Goal: Task Accomplishment & Management: Use online tool/utility

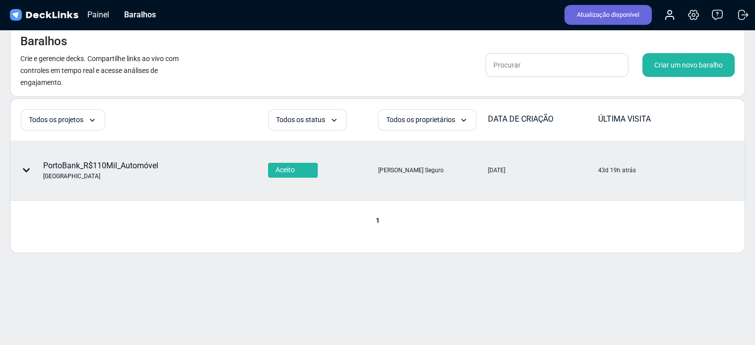
click at [18, 174] on div at bounding box center [28, 170] width 30 height 30
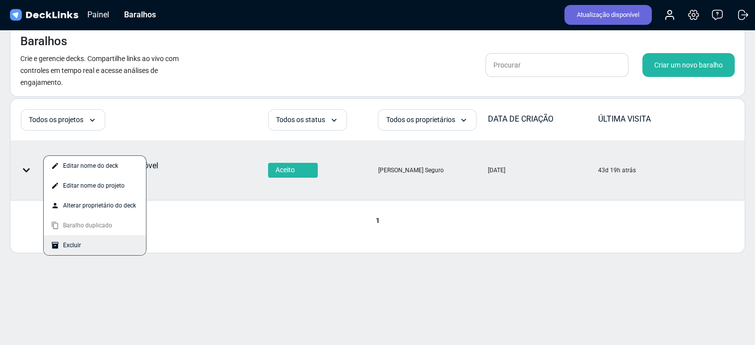
click at [96, 242] on div "Excluir" at bounding box center [95, 245] width 102 height 20
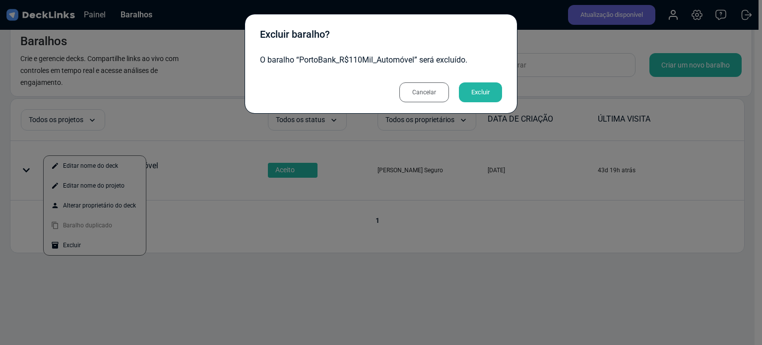
click at [487, 91] on font "Excluir" at bounding box center [480, 91] width 18 height 7
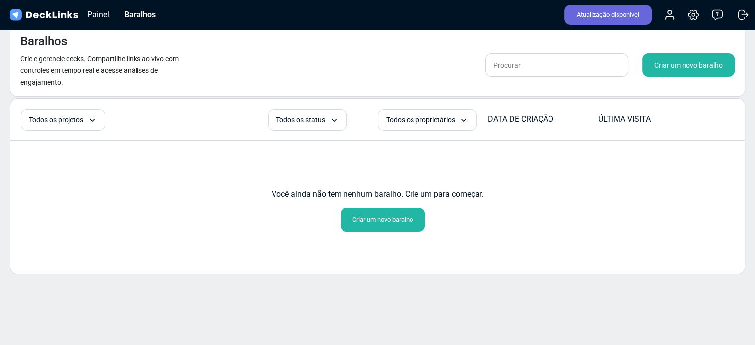
click at [391, 224] on font "Criar um novo baralho" at bounding box center [382, 219] width 61 height 15
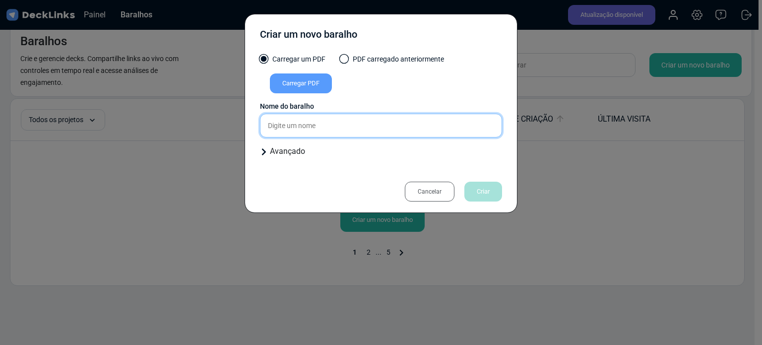
click at [321, 123] on input "text" at bounding box center [381, 126] width 242 height 24
type input "Apresentação [PERSON_NAME]"
drag, startPoint x: 348, startPoint y: 124, endPoint x: 256, endPoint y: 127, distance: 92.3
click at [256, 127] on div "Criar um novo baralho Carregar um PDF PDF carregado anteriormente Carregar PDF …" at bounding box center [381, 113] width 273 height 199
click at [352, 124] on input "Apresentação [PERSON_NAME]" at bounding box center [381, 126] width 242 height 24
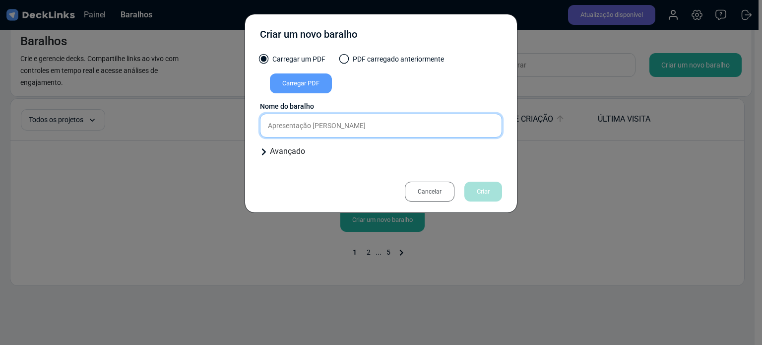
drag, startPoint x: 352, startPoint y: 124, endPoint x: 215, endPoint y: 137, distance: 137.1
click at [214, 137] on div "Criar um novo baralho Carregar um PDF PDF carregado anteriormente Carregar PDF …" at bounding box center [381, 172] width 762 height 345
type input "P"
type input "Apresentação [GEOGRAPHIC_DATA]"
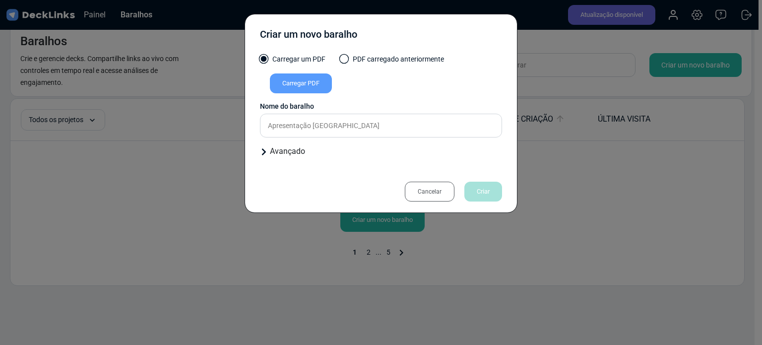
click at [397, 147] on div "Avançado" at bounding box center [381, 151] width 242 height 12
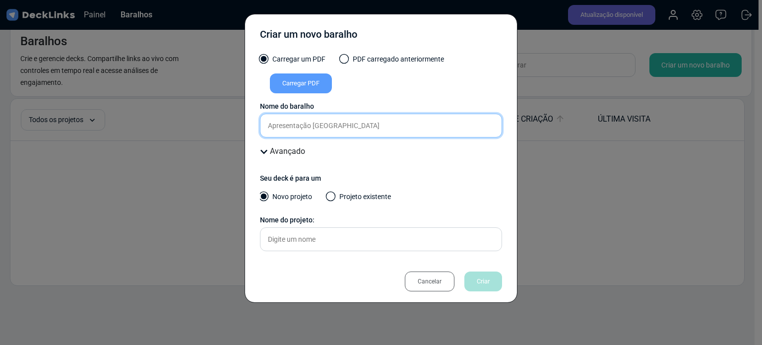
click at [356, 123] on input "Apresentação [GEOGRAPHIC_DATA]" at bounding box center [381, 126] width 242 height 24
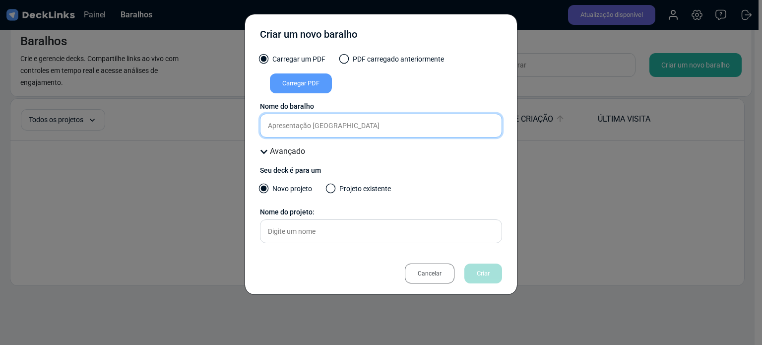
drag, startPoint x: 343, startPoint y: 133, endPoint x: 240, endPoint y: 126, distance: 103.5
click at [240, 126] on div "Criar um novo baralho Carregar um PDF PDF carregado anteriormente Carregar PDF …" at bounding box center [381, 172] width 762 height 345
click at [319, 124] on input "text" at bounding box center [381, 126] width 242 height 24
click at [320, 126] on input "text" at bounding box center [381, 126] width 242 height 24
type input "Apresentação [GEOGRAPHIC_DATA]"
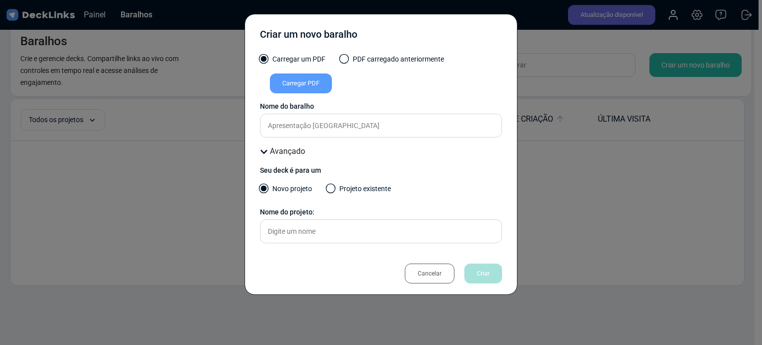
click at [480, 274] on div "Cancelar Criar" at bounding box center [448, 274] width 107 height 20
click at [297, 79] on font "Carregar PDF" at bounding box center [300, 82] width 37 height 7
click at [0, 0] on input "Carregar PDF" at bounding box center [0, 0] width 0 height 0
click at [419, 272] on font "Cancelar" at bounding box center [430, 273] width 24 height 7
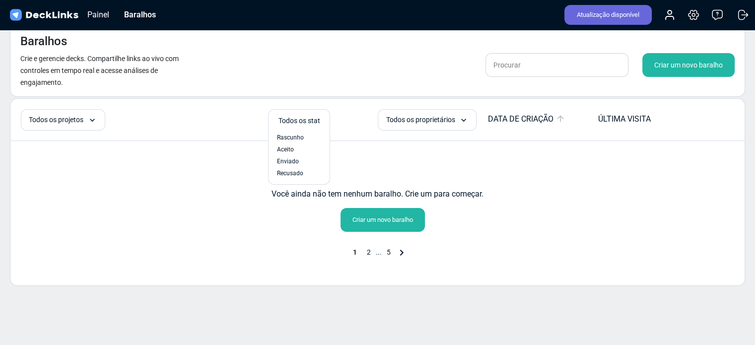
click at [193, 136] on tr "Todos os projetos Todos os projetos 1 Curso cálculo d Padrão Porto Porto Seguro…" at bounding box center [377, 125] width 734 height 32
click at [389, 220] on font "Criar um novo baralho" at bounding box center [382, 219] width 61 height 7
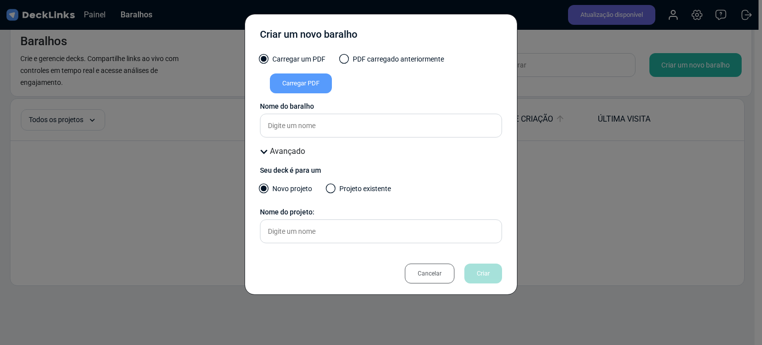
click at [306, 83] on font "Carregar PDF" at bounding box center [300, 82] width 37 height 7
click at [0, 0] on input "Carregar PDF" at bounding box center [0, 0] width 0 height 0
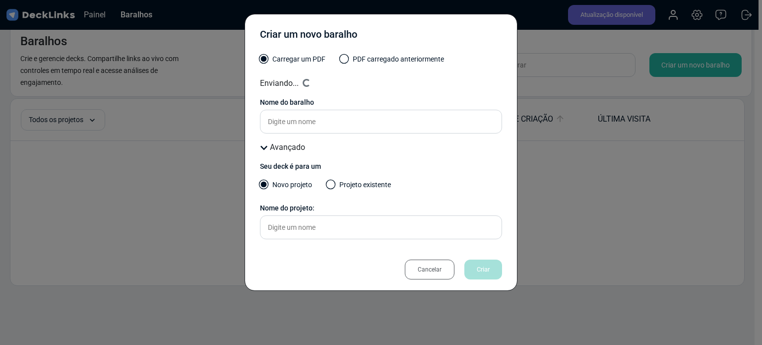
type input "curriculumdouglas_candidato (2)"
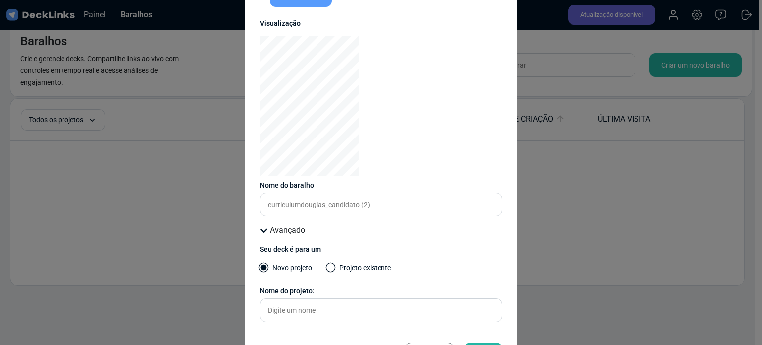
scroll to position [141, 0]
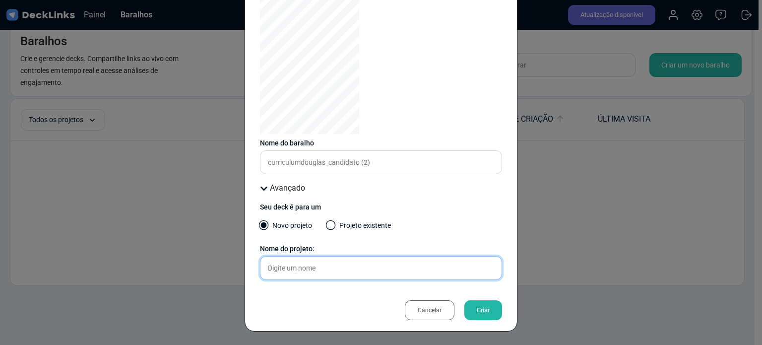
click at [274, 270] on input "text" at bounding box center [381, 268] width 242 height 24
type input "Apresentação"
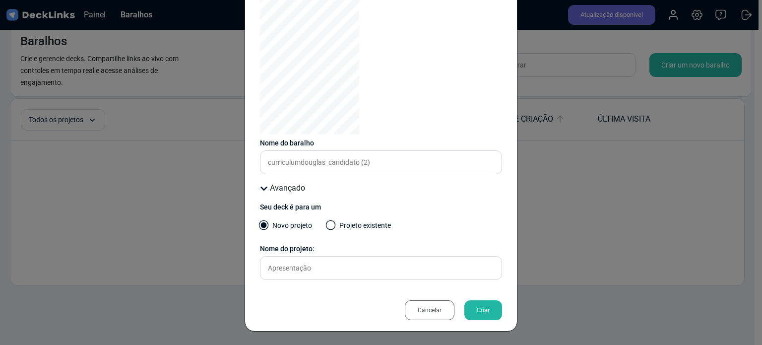
click at [480, 307] on font "Criar" at bounding box center [483, 309] width 13 height 7
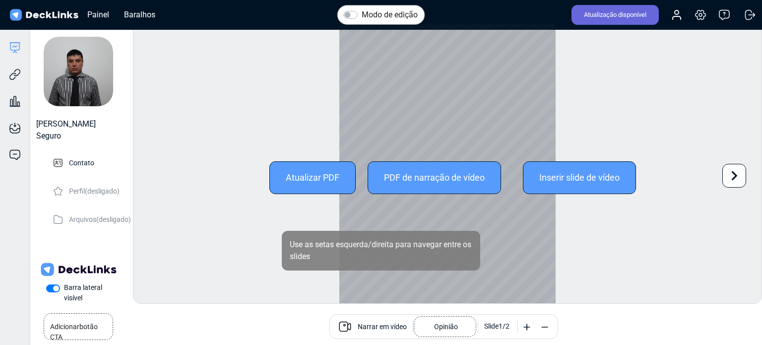
click at [318, 177] on font "Atualizar PDF" at bounding box center [313, 177] width 54 height 10
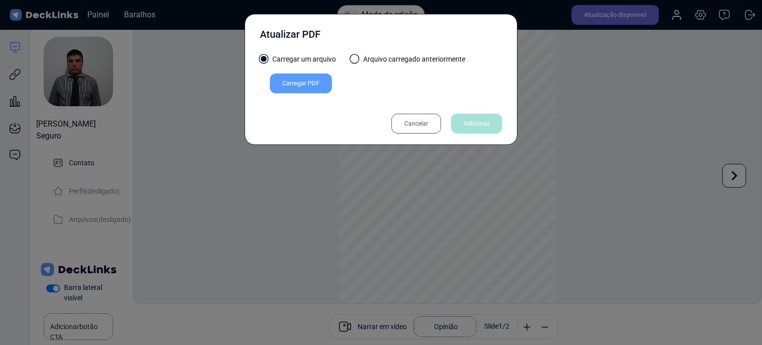
click at [421, 123] on font "Cancelar" at bounding box center [416, 123] width 24 height 7
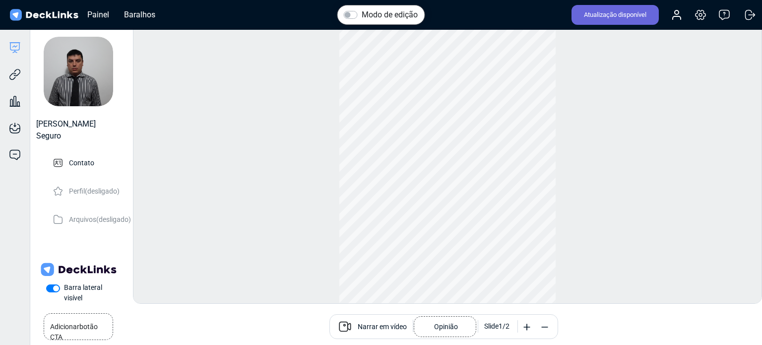
click at [375, 325] on font "Narrar em vídeo" at bounding box center [382, 327] width 49 height 8
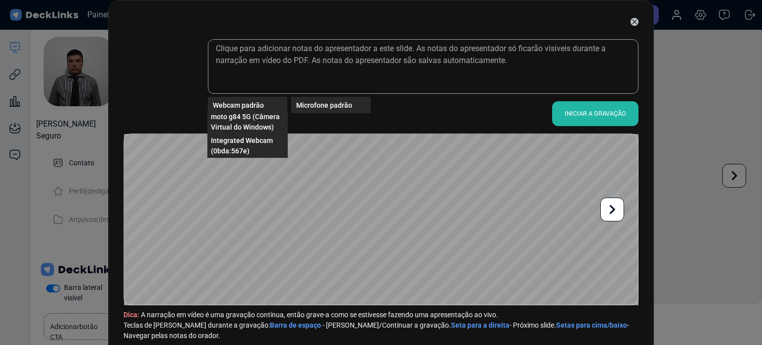
click at [248, 104] on font "Webcam padrão" at bounding box center [238, 105] width 51 height 8
click at [239, 140] on font "Webcam integrada (0bda:567e)" at bounding box center [241, 145] width 60 height 18
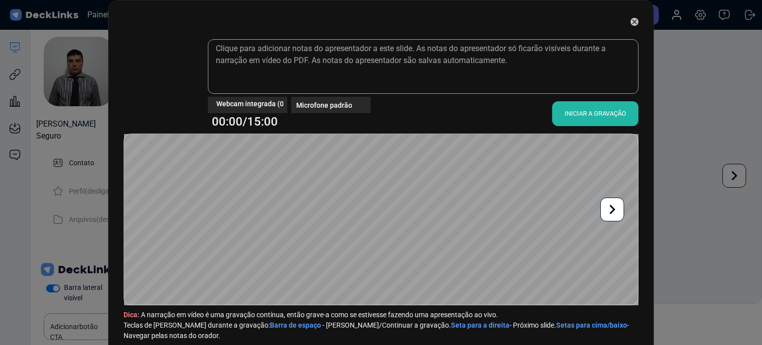
click at [156, 83] on video at bounding box center [160, 81] width 69 height 69
click at [238, 106] on font "Webcam integrada (0bda:567e)" at bounding box center [266, 103] width 100 height 8
click at [246, 105] on font "Webcam integrada (0bda:567e)" at bounding box center [266, 103] width 100 height 8
click at [633, 21] on icon at bounding box center [635, 22] width 8 height 8
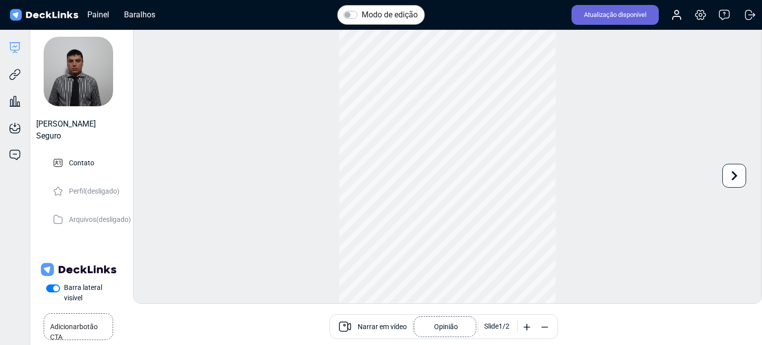
click at [383, 327] on font "Narrar em vídeo" at bounding box center [382, 327] width 49 height 8
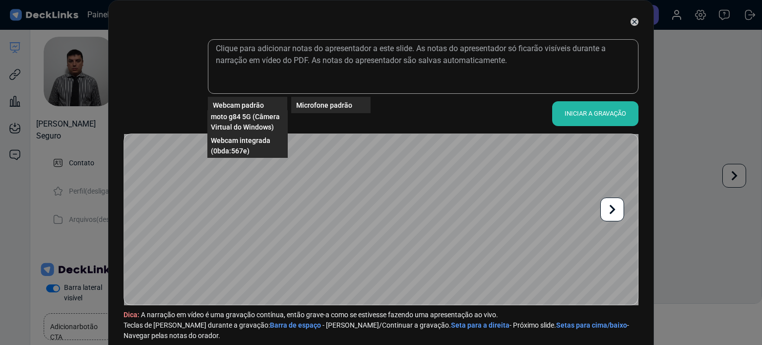
click at [251, 108] on font "Webcam padrão" at bounding box center [238, 105] width 51 height 8
click at [251, 138] on font "Webcam integrada (0bda:567e)" at bounding box center [241, 145] width 60 height 18
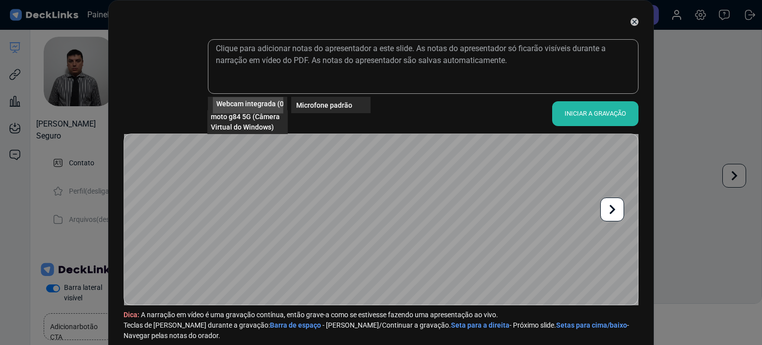
click at [252, 101] on font "Webcam integrada (0bda:567e)" at bounding box center [266, 103] width 100 height 8
click at [243, 124] on font "moto g84 5G (Câmera Virtual do Windows)" at bounding box center [245, 122] width 69 height 18
click at [240, 101] on font "moto g84 5G (Câmera Virtual do Windows)" at bounding box center [283, 103] width 134 height 8
click at [244, 115] on font "Webcam integrada (0bda:567e)" at bounding box center [241, 122] width 60 height 18
click at [589, 118] on font "INICIAR A GRAVAÇÃO" at bounding box center [596, 113] width 62 height 15
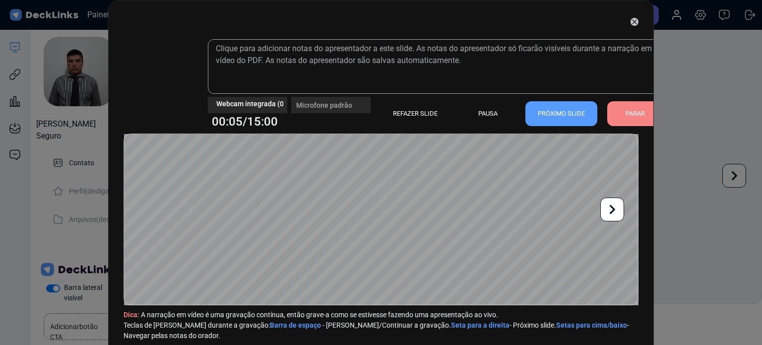
click at [616, 211] on icon at bounding box center [612, 209] width 19 height 19
click at [631, 113] on font "PARAR" at bounding box center [635, 113] width 19 height 7
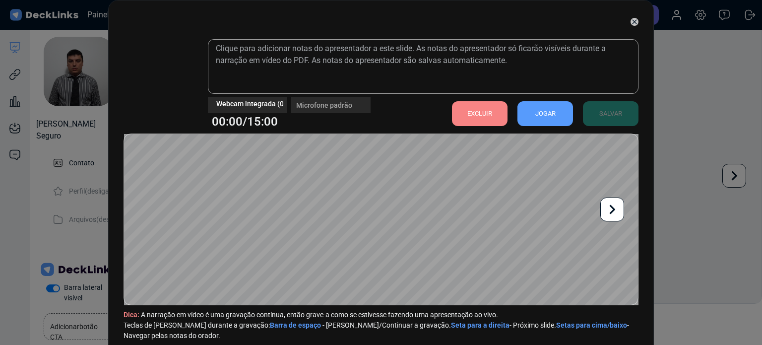
click at [539, 117] on font "JOGAR" at bounding box center [546, 113] width 20 height 7
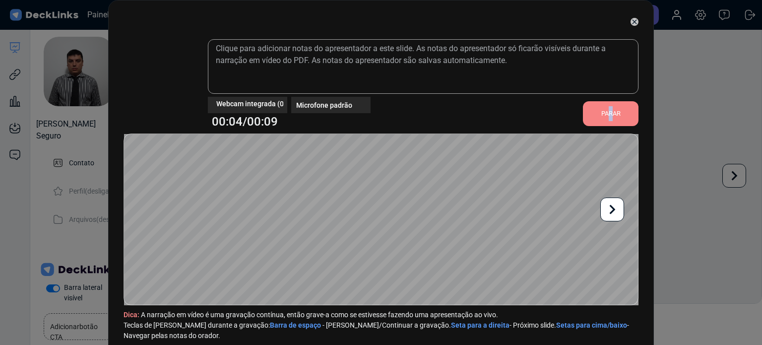
click at [605, 111] on font "PARAR" at bounding box center [611, 113] width 19 height 7
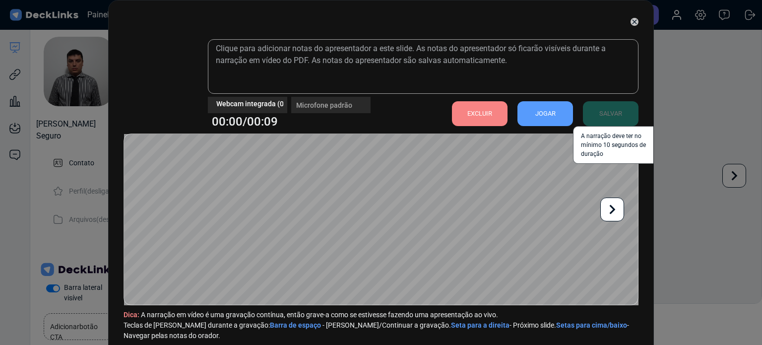
click at [604, 120] on div "SALVAR A narração deve ter no mínimo 10 segundos de duração" at bounding box center [606, 113] width 66 height 25
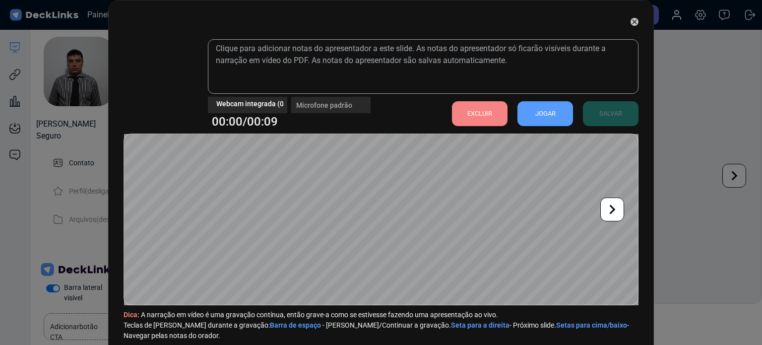
click at [542, 116] on font "JOGAR" at bounding box center [546, 113] width 20 height 7
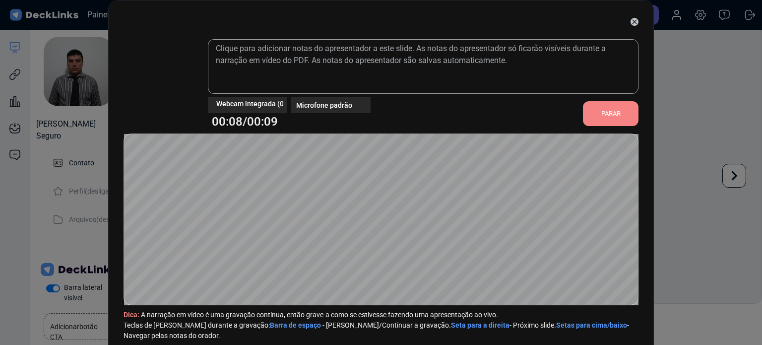
click at [614, 118] on font "PARAR" at bounding box center [611, 113] width 19 height 15
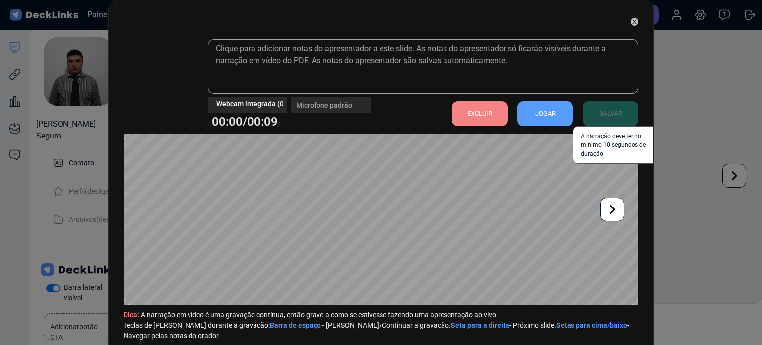
click at [600, 115] on div "SALVAR A narração deve ter no mínimo 10 segundos de duração" at bounding box center [606, 113] width 66 height 25
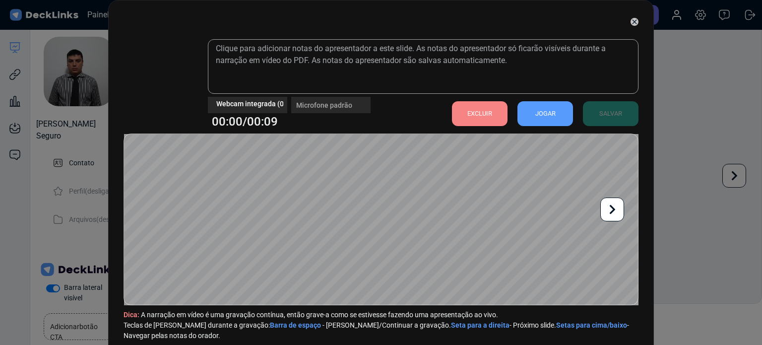
click at [560, 116] on div "JOGAR" at bounding box center [546, 113] width 56 height 25
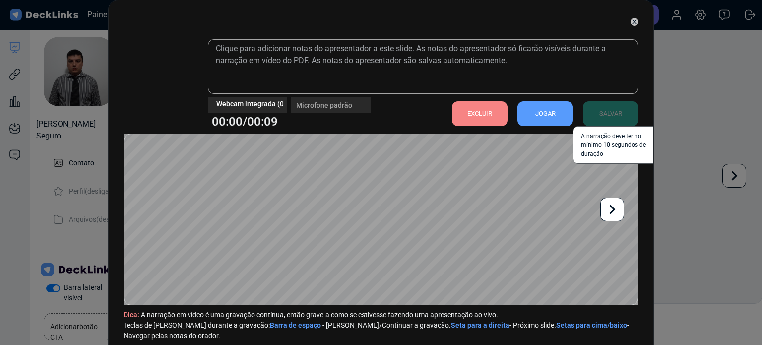
click at [617, 109] on div "SALVAR A narração deve ter no mínimo 10 segundos de duração" at bounding box center [606, 113] width 66 height 25
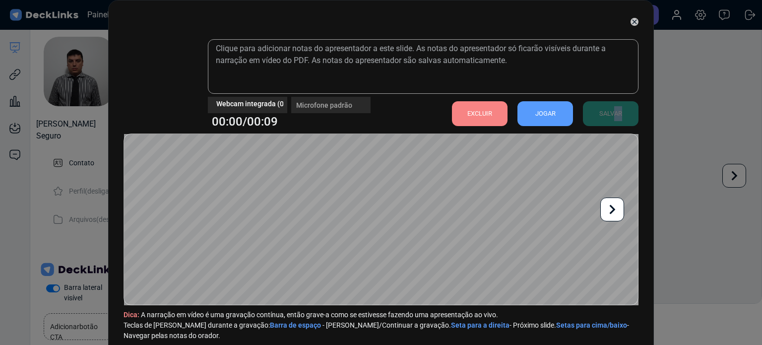
drag, startPoint x: 612, startPoint y: 117, endPoint x: 538, endPoint y: 133, distance: 76.1
click at [594, 126] on div "SALVAR A narração deve ter no mínimo 10 segundos de duração" at bounding box center [606, 113] width 66 height 25
click at [481, 117] on font "EXCLUIR" at bounding box center [480, 113] width 25 height 7
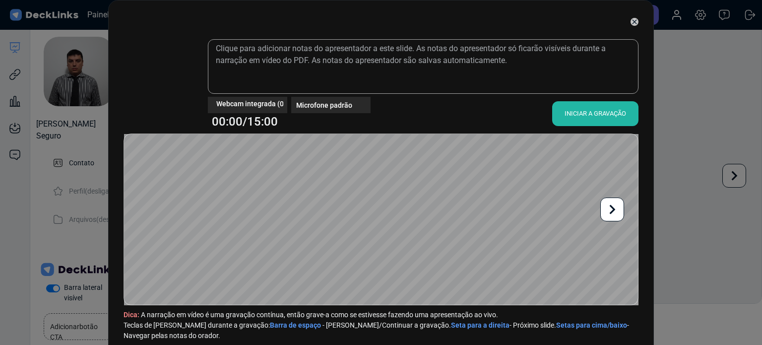
click at [576, 117] on font "INICIAR A GRAVAÇÃO" at bounding box center [596, 113] width 62 height 7
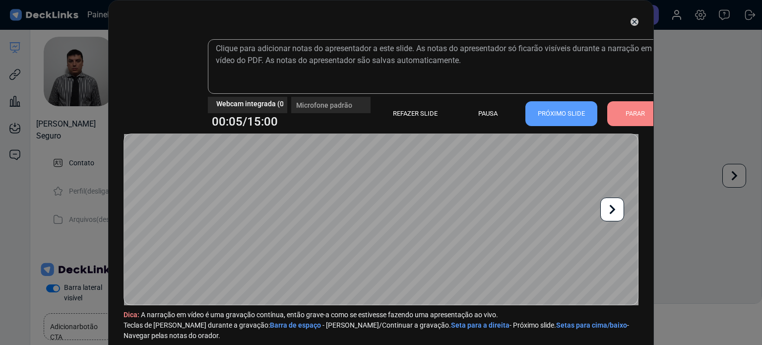
click at [612, 208] on icon at bounding box center [612, 209] width 19 height 19
click at [631, 112] on font "PARAR" at bounding box center [635, 113] width 19 height 7
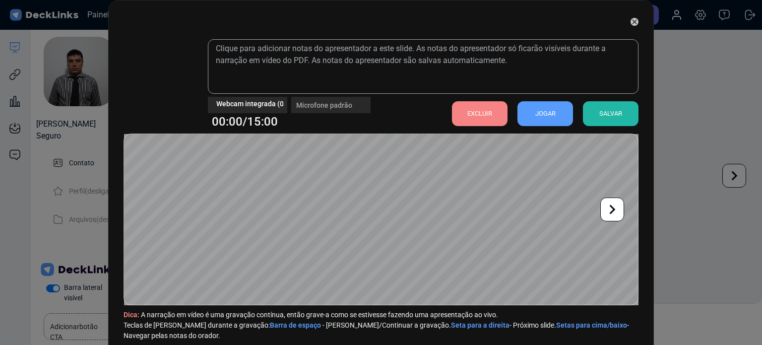
click at [605, 112] on font "SALVAR" at bounding box center [611, 113] width 23 height 7
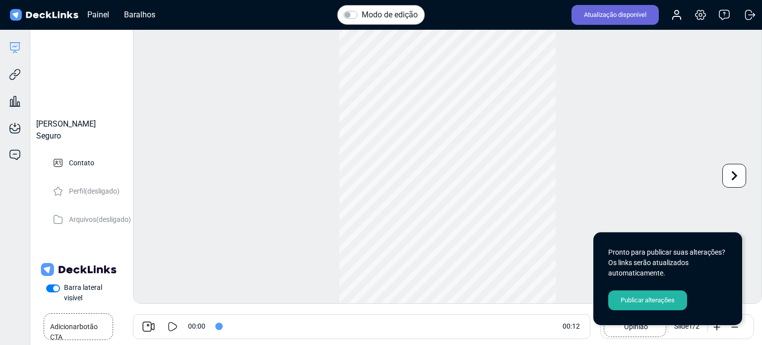
click at [654, 299] on font "Publicar alterações" at bounding box center [648, 299] width 54 height 7
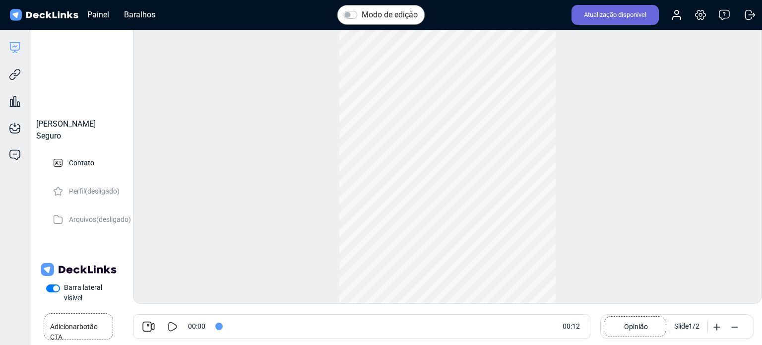
click at [171, 328] on icon at bounding box center [173, 327] width 12 height 12
click at [219, 326] on input "range" at bounding box center [383, 326] width 337 height 1
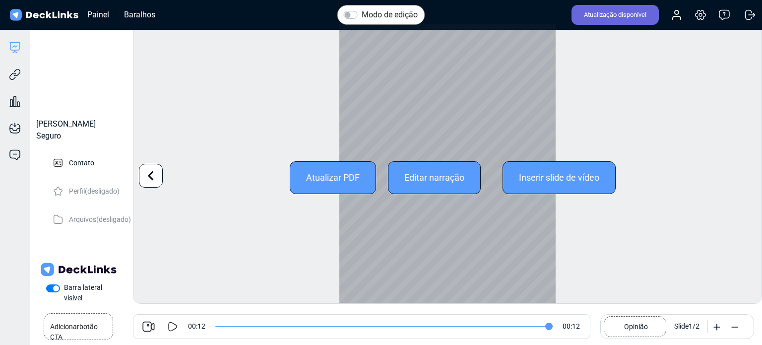
click at [150, 177] on icon at bounding box center [151, 175] width 6 height 9
type input "0"
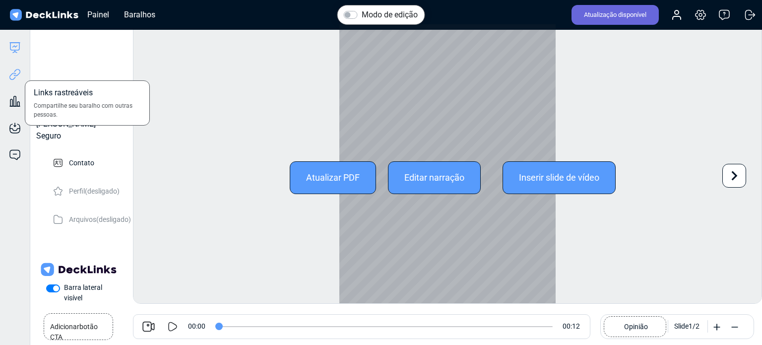
click at [12, 71] on icon at bounding box center [15, 74] width 12 height 12
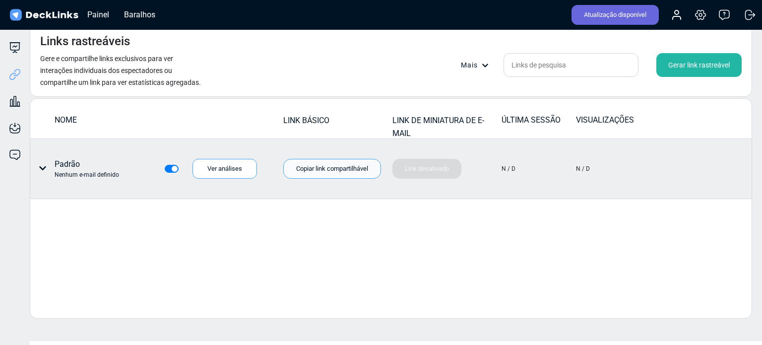
click at [327, 167] on font "Copiar link compartilhável" at bounding box center [332, 168] width 72 height 7
click at [40, 167] on icon at bounding box center [43, 168] width 8 height 8
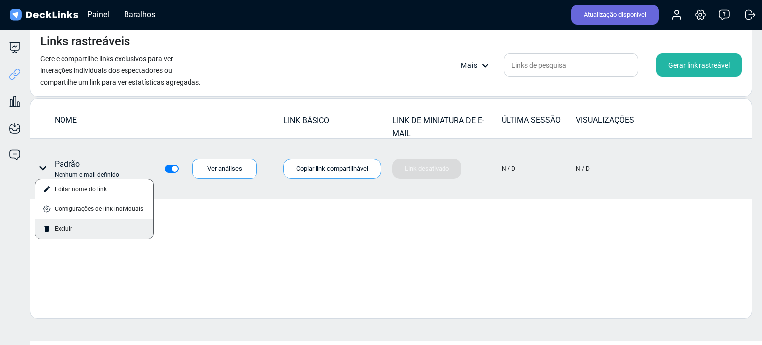
click at [74, 228] on div "Excluir" at bounding box center [94, 229] width 118 height 20
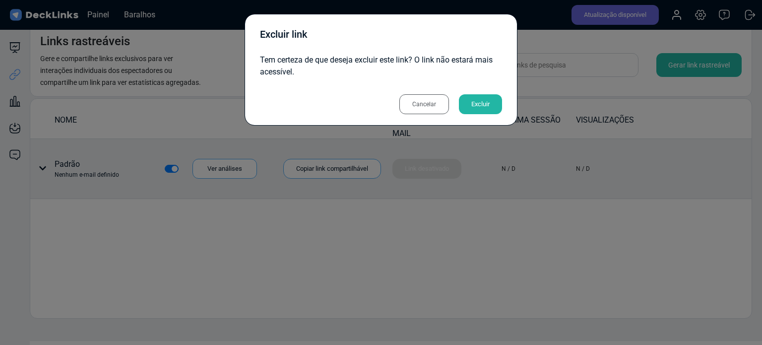
click at [483, 101] on font "Excluir" at bounding box center [480, 103] width 18 height 7
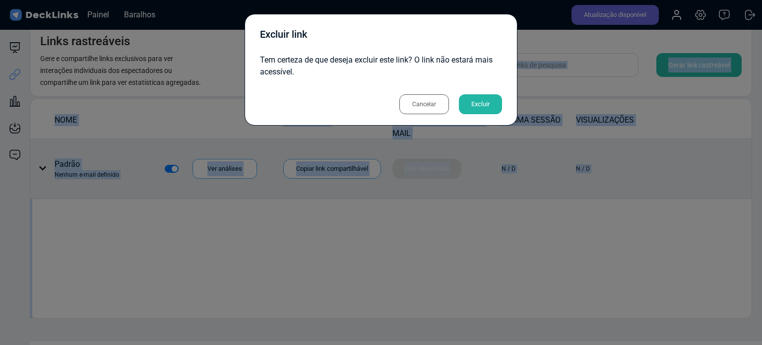
drag, startPoint x: 483, startPoint y: 91, endPoint x: 479, endPoint y: 101, distance: 10.9
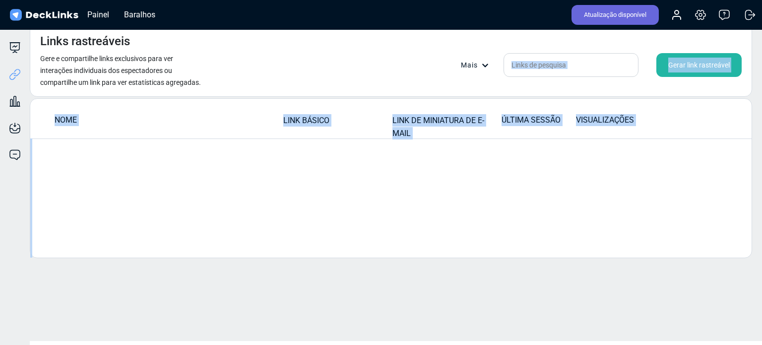
click at [478, 97] on div "Links rastreáveis Gere e compartilhe links exclusivos para ver interações indiv…" at bounding box center [391, 60] width 723 height 73
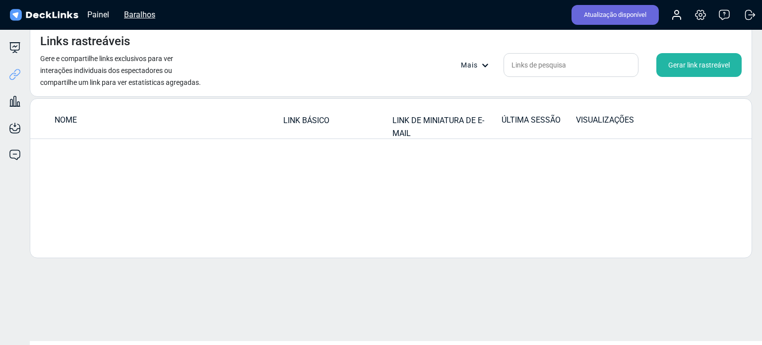
click at [142, 15] on font "Baralhos" at bounding box center [139, 14] width 31 height 9
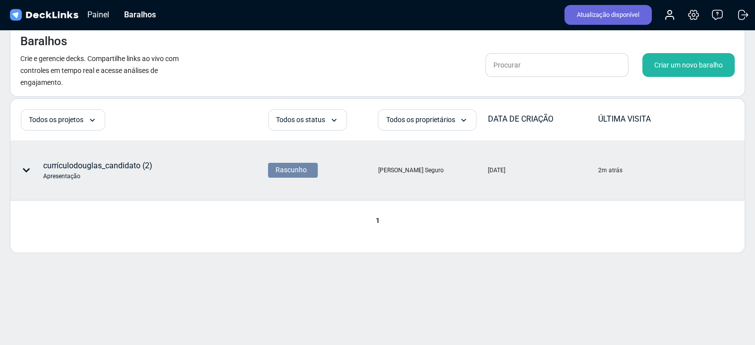
click at [26, 168] on icon at bounding box center [26, 170] width 8 height 8
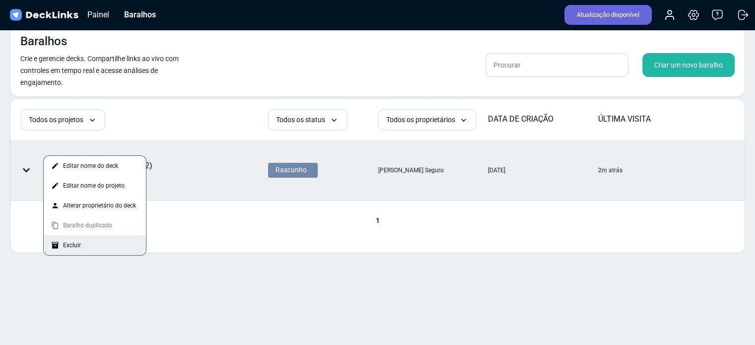
click at [78, 248] on font "Excluir" at bounding box center [72, 245] width 18 height 15
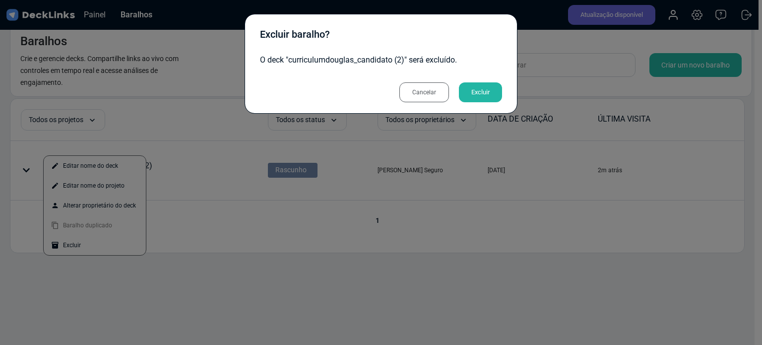
click at [475, 91] on font "Excluir" at bounding box center [480, 91] width 18 height 7
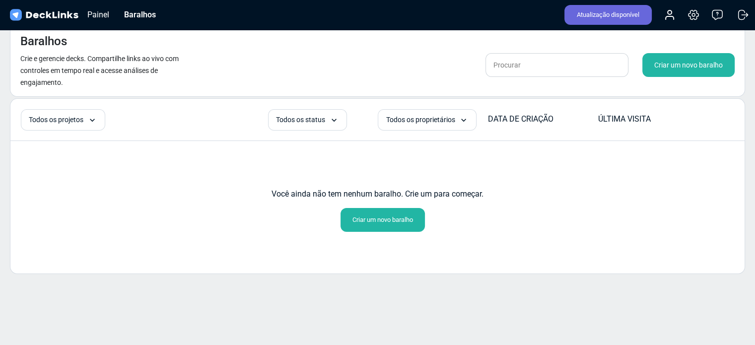
click at [370, 215] on font "Criar um novo baralho" at bounding box center [382, 219] width 61 height 15
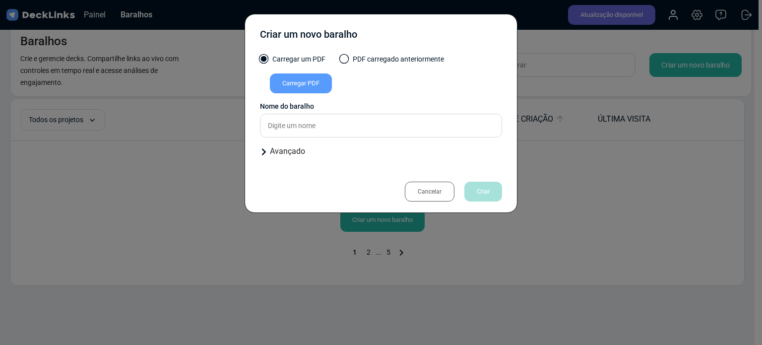
click at [311, 75] on div "Carregar PDF" at bounding box center [301, 83] width 62 height 20
click at [0, 0] on input "Carregar PDF" at bounding box center [0, 0] width 0 height 0
click at [309, 76] on font "Carregar PDF" at bounding box center [300, 83] width 37 height 15
click at [0, 0] on input "Carregar PDF" at bounding box center [0, 0] width 0 height 0
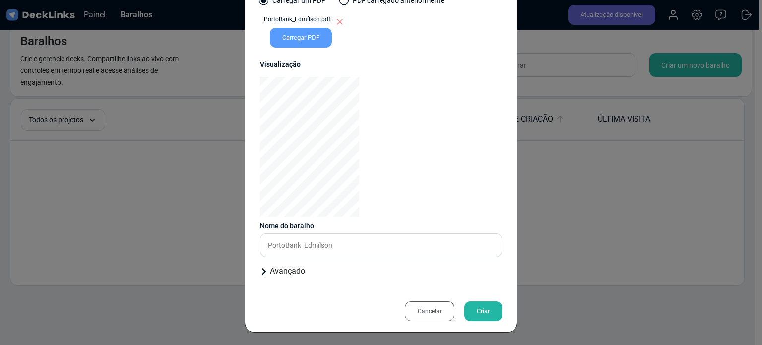
scroll to position [60, 0]
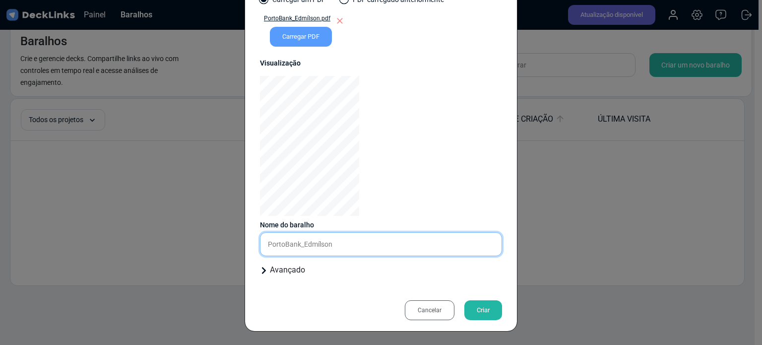
click at [332, 245] on input "PortoBank_Edmílson" at bounding box center [381, 244] width 242 height 24
type input "P"
drag, startPoint x: 354, startPoint y: 242, endPoint x: 359, endPoint y: 243, distance: 5.5
click at [359, 243] on input "Porto Seguro Consórcio" at bounding box center [381, 244] width 242 height 24
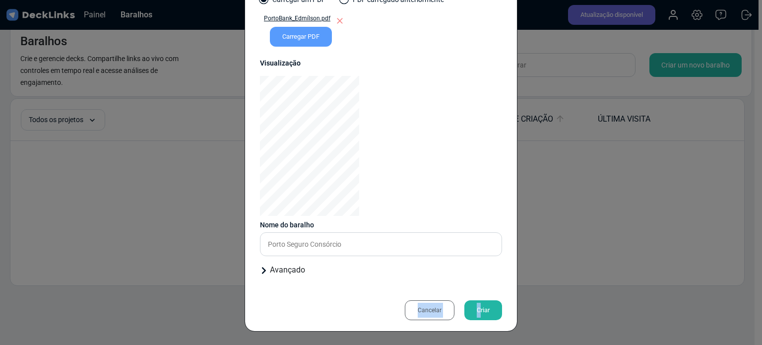
drag, startPoint x: 476, startPoint y: 309, endPoint x: 349, endPoint y: 249, distance: 141.0
click at [356, 255] on div "Criar um novo baralho Carregar um PDF PDF carregado anteriormente PortoBank_Edm…" at bounding box center [381, 142] width 273 height 377
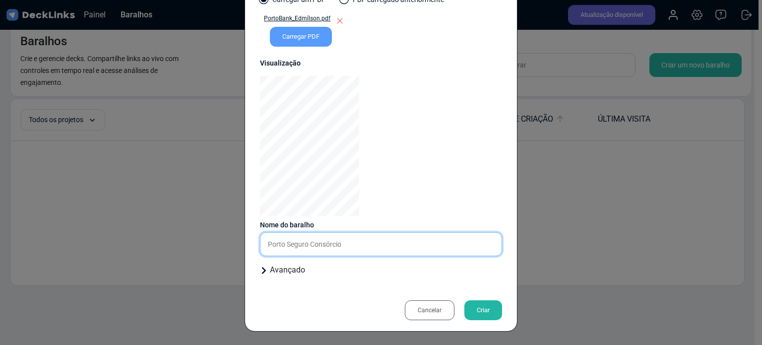
click at [348, 244] on input "Porto Seguro Consórcio" at bounding box center [381, 244] width 242 height 24
drag, startPoint x: 344, startPoint y: 243, endPoint x: 267, endPoint y: 244, distance: 77.4
click at [267, 244] on input "Porto Seguro Consórcio" at bounding box center [381, 244] width 242 height 24
type input "P"
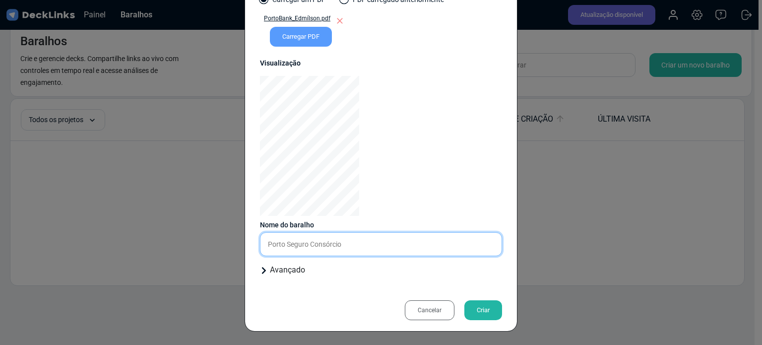
type input "Porto Seguro Consórcio"
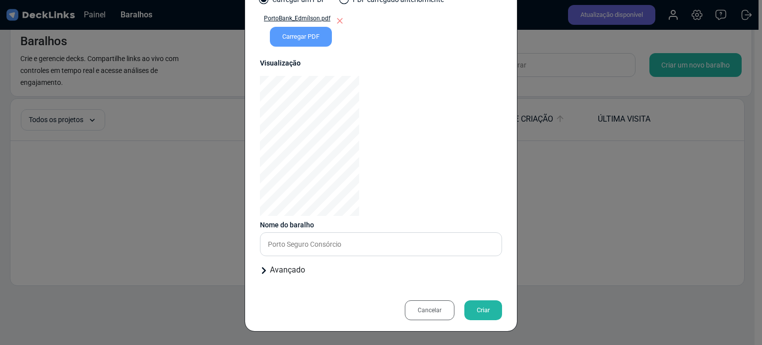
click at [478, 307] on font "Criar" at bounding box center [483, 309] width 13 height 7
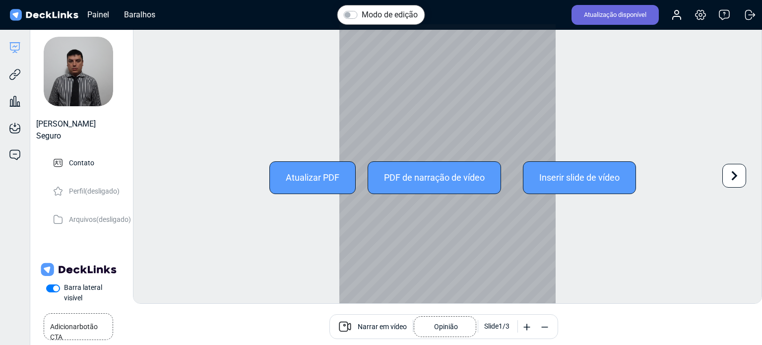
click at [434, 175] on font "PDF de narração de vídeo" at bounding box center [434, 177] width 101 height 10
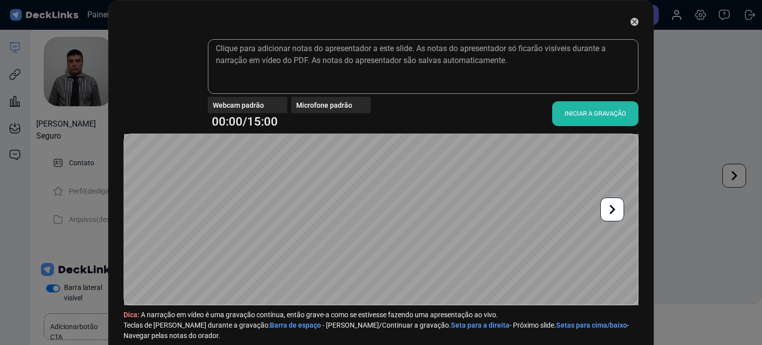
click at [580, 111] on font "INICIAR A GRAVAÇÃO" at bounding box center [596, 113] width 62 height 7
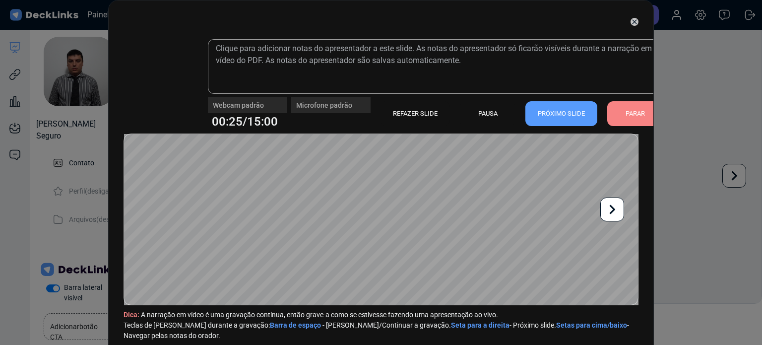
click at [262, 105] on div "Webcam padrão" at bounding box center [247, 105] width 79 height 16
click at [139, 72] on video at bounding box center [160, 81] width 69 height 69
click at [161, 78] on video at bounding box center [160, 81] width 69 height 69
click at [238, 103] on div "Webcam padrão" at bounding box center [247, 101] width 79 height 8
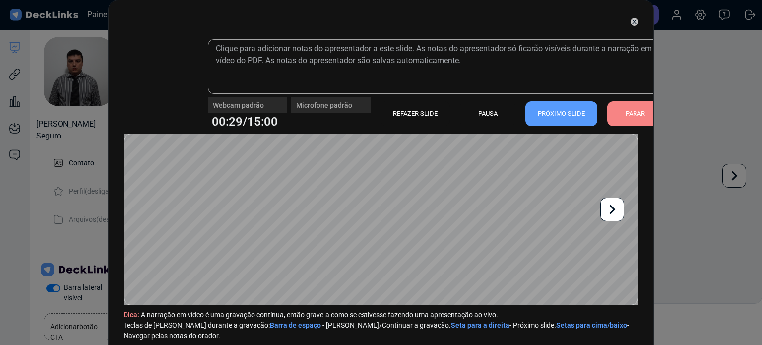
click at [627, 111] on font "PARAR" at bounding box center [635, 113] width 19 height 7
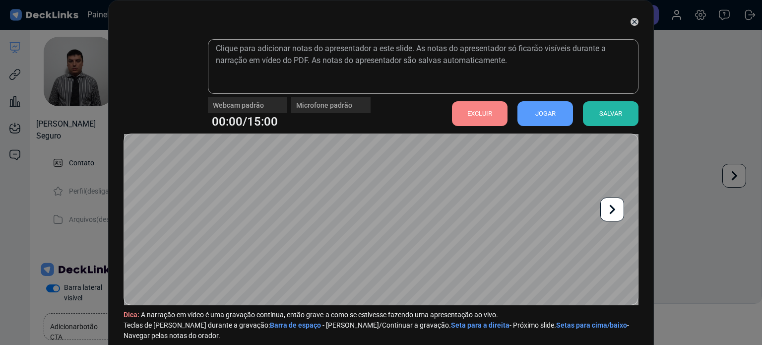
click at [257, 105] on div "Webcam padrão" at bounding box center [247, 105] width 79 height 16
click at [477, 111] on font "EXCLUIR" at bounding box center [480, 113] width 25 height 7
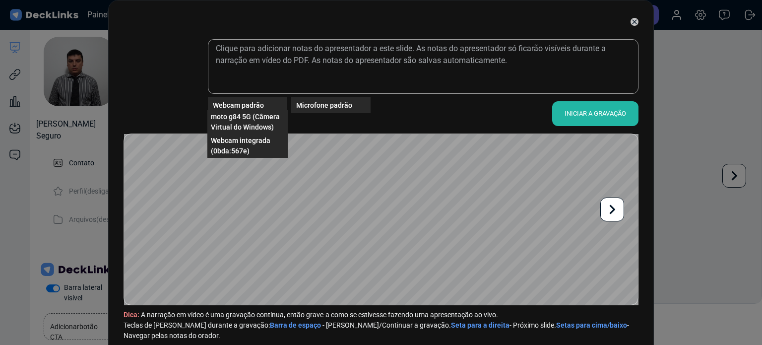
click at [255, 105] on font "Webcam padrão" at bounding box center [238, 105] width 51 height 8
click at [234, 129] on font "moto g84 5G (Câmera Virtual do Windows)" at bounding box center [245, 122] width 69 height 18
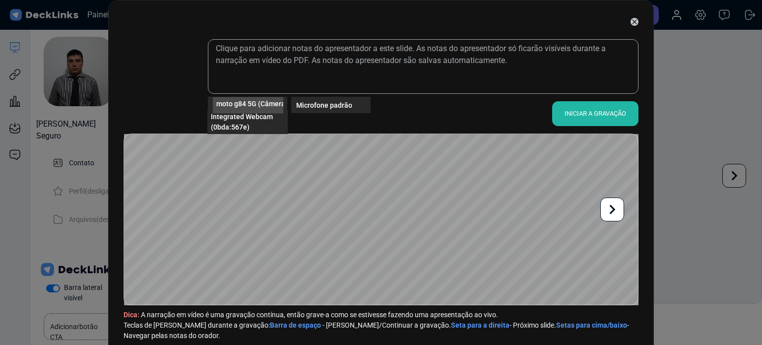
click at [264, 108] on span "moto g84 5G (Câmera Virtual do Windows)" at bounding box center [283, 103] width 134 height 10
click at [244, 121] on font "Webcam integrada (0bda:567e)" at bounding box center [241, 122] width 60 height 18
click at [276, 104] on font "Webcam integrada (0bda:567e)" at bounding box center [266, 103] width 100 height 8
click at [234, 120] on font "moto g84 5G (Câmera Virtual do Windows)" at bounding box center [245, 122] width 69 height 18
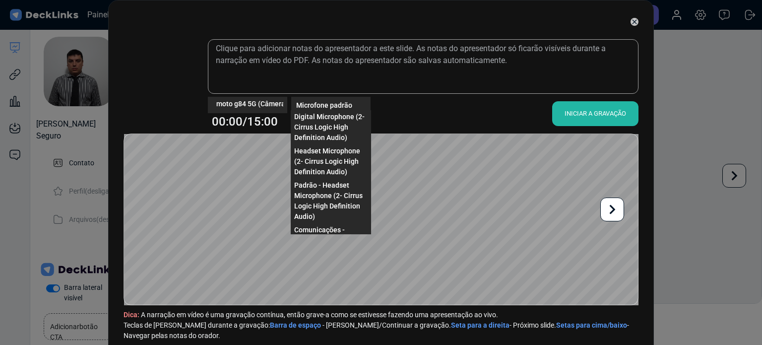
click at [315, 102] on font "Microfone padrão" at bounding box center [324, 105] width 56 height 8
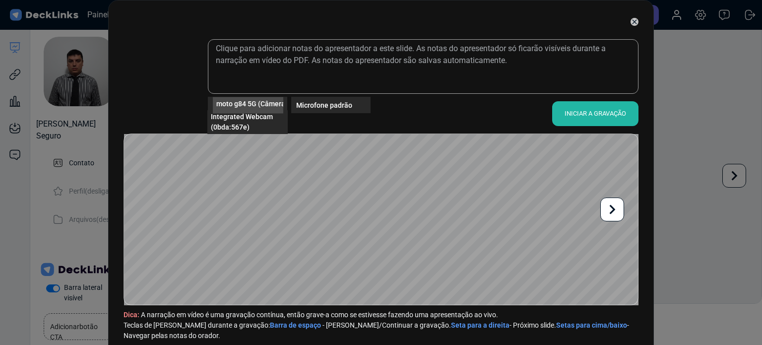
click at [268, 97] on div "moto g84 5G (Câmera Virtual do Windows)" at bounding box center [248, 105] width 70 height 16
click at [236, 119] on font "Webcam integrada (0bda:567e)" at bounding box center [241, 122] width 60 height 18
click at [234, 99] on font "Webcam integrada (0bda:567e)" at bounding box center [266, 103] width 100 height 8
click at [245, 117] on font "moto g84 5G (Câmera Virtual do Windows)" at bounding box center [245, 122] width 69 height 18
click at [588, 117] on font "INICIAR A GRAVAÇÃO" at bounding box center [596, 113] width 62 height 7
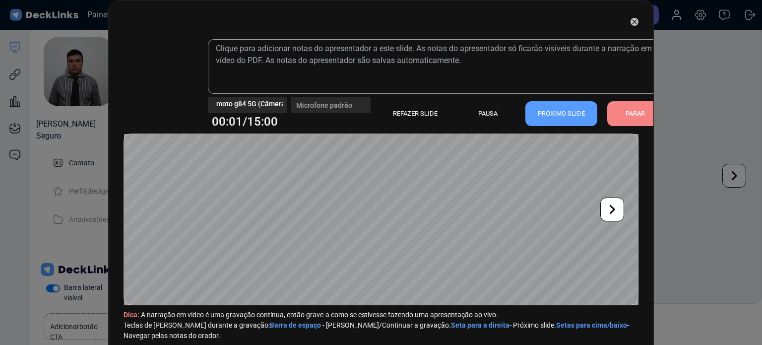
click at [247, 107] on div "moto g84 5G (Câmera Virtual do Windows)" at bounding box center [247, 105] width 79 height 16
click at [258, 104] on div "moto g84 5G (Câmera Virtual do Windows)" at bounding box center [247, 101] width 79 height 8
click at [261, 99] on div "moto g84 5G (Câmera Virtual do Windows)" at bounding box center [247, 101] width 79 height 8
click at [236, 101] on div "moto g84 5G (Câmera Virtual do Windows)" at bounding box center [247, 101] width 79 height 8
click at [292, 101] on div "Microfone padrão" at bounding box center [330, 101] width 79 height 8
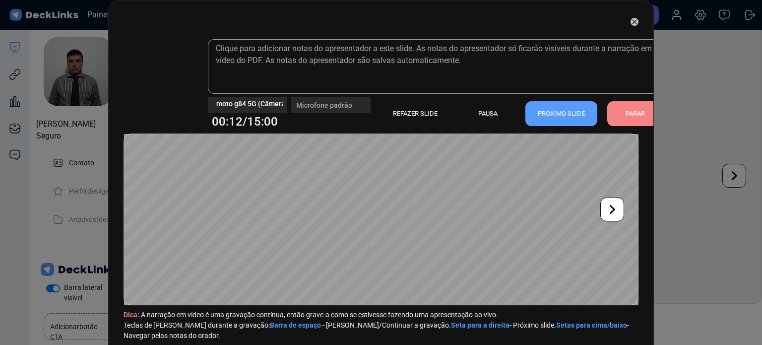
click at [313, 108] on div "Microfone padrão" at bounding box center [330, 105] width 79 height 16
drag, startPoint x: 274, startPoint y: 107, endPoint x: 269, endPoint y: 100, distance: 8.5
click at [272, 106] on div "moto g84 5G (Câmera Virtual do Windows)" at bounding box center [247, 105] width 79 height 16
click at [269, 100] on div "moto g84 5G (Câmera Virtual do Windows)" at bounding box center [247, 101] width 79 height 8
click at [235, 102] on div "moto g84 5G (Câmera Virtual do Windows)" at bounding box center [247, 101] width 79 height 8
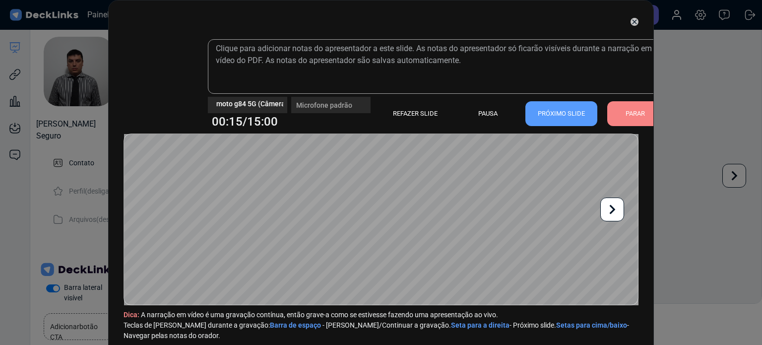
click at [155, 89] on video at bounding box center [160, 81] width 69 height 69
click at [242, 106] on div "moto g84 5G (Câmera Virtual do Windows)" at bounding box center [247, 105] width 79 height 16
click at [250, 105] on div "moto g84 5G (Câmera Virtual do Windows)" at bounding box center [247, 105] width 79 height 16
click at [250, 103] on div "moto g84 5G (Câmera Virtual do Windows)" at bounding box center [247, 101] width 79 height 8
click at [251, 101] on div "moto g84 5G (Câmera Virtual do Windows)" at bounding box center [247, 101] width 79 height 8
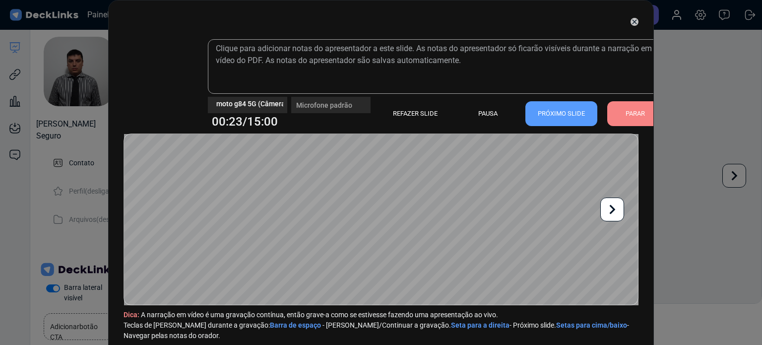
click at [245, 99] on div "moto g84 5G (Câmera Virtual do Windows)" at bounding box center [247, 101] width 79 height 8
click at [258, 102] on div "moto g84 5G (Câmera Virtual do Windows)" at bounding box center [247, 101] width 79 height 8
click at [629, 113] on font "PARAR" at bounding box center [635, 113] width 19 height 7
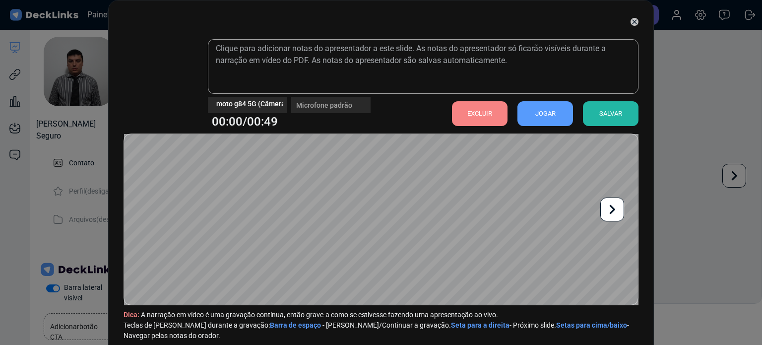
click at [479, 115] on font "EXCLUIR" at bounding box center [480, 113] width 25 height 7
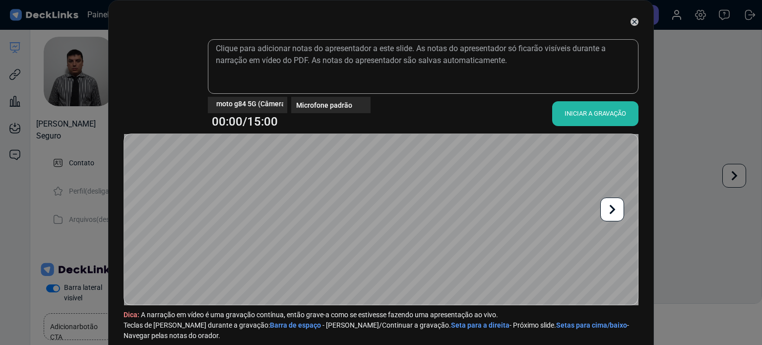
click at [582, 115] on font "INICIAR A GRAVAÇÃO" at bounding box center [596, 113] width 62 height 7
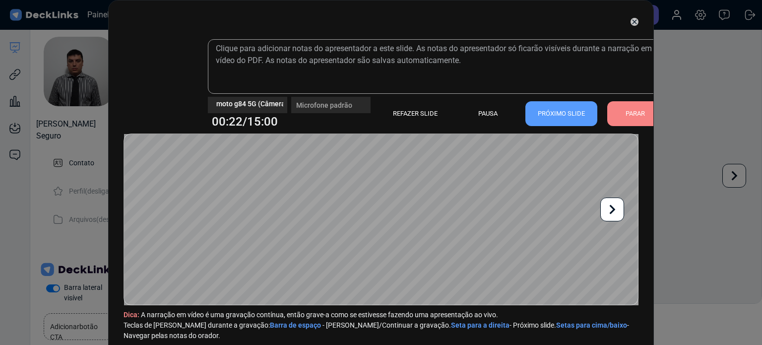
click at [419, 114] on font "REFAZER SLIDE" at bounding box center [415, 113] width 45 height 7
click at [413, 112] on font "REFAZER SLIDE" at bounding box center [415, 113] width 45 height 7
click at [420, 111] on font "REFAZER SLIDE" at bounding box center [415, 113] width 45 height 7
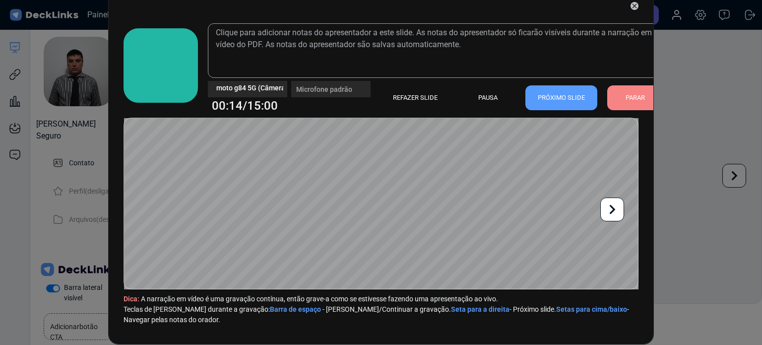
scroll to position [29, 0]
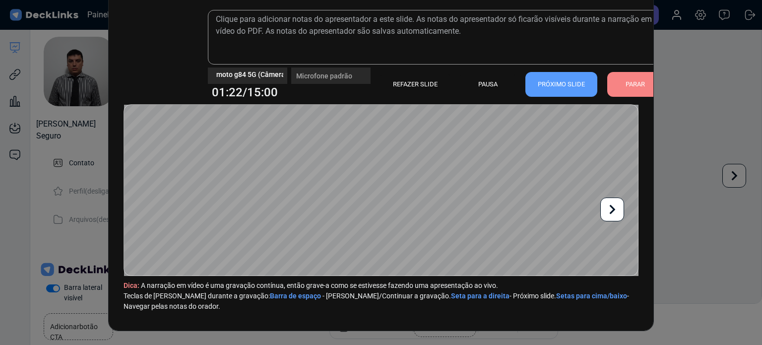
click at [631, 82] on font "PARAR" at bounding box center [635, 83] width 19 height 7
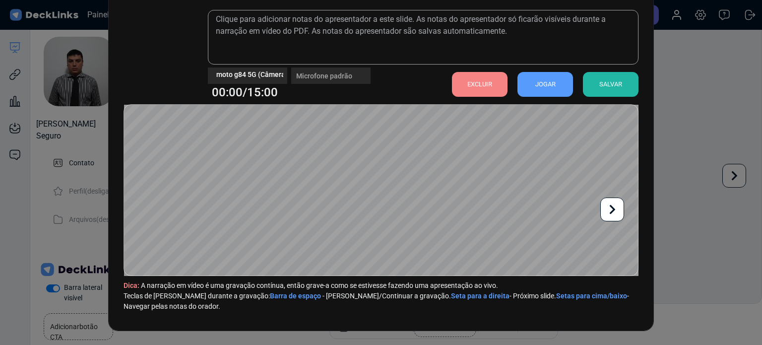
click at [611, 81] on font "SALVAR" at bounding box center [611, 83] width 23 height 7
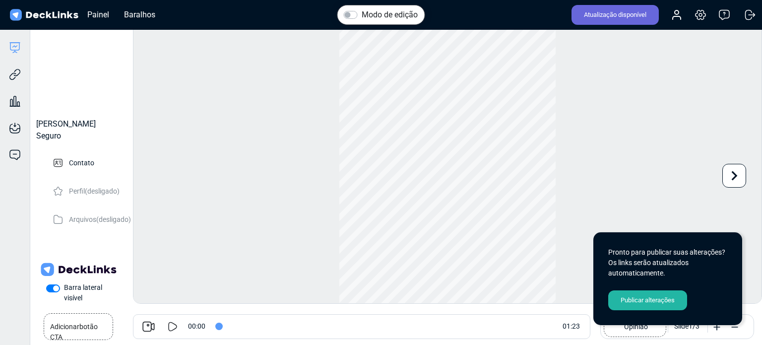
click at [671, 299] on font "Publicar alterações" at bounding box center [648, 299] width 54 height 7
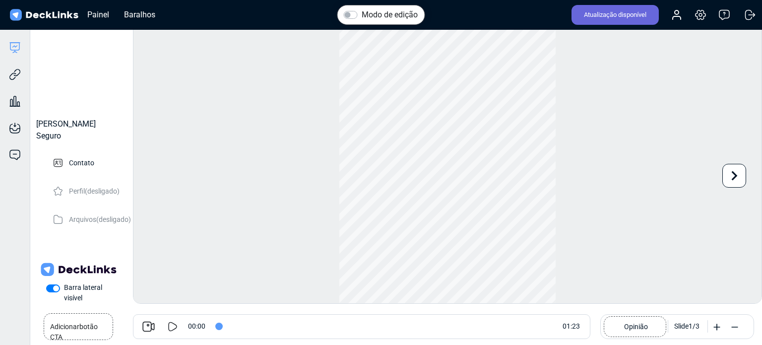
click at [170, 329] on icon at bounding box center [173, 327] width 12 height 12
click at [172, 326] on icon at bounding box center [173, 327] width 12 height 12
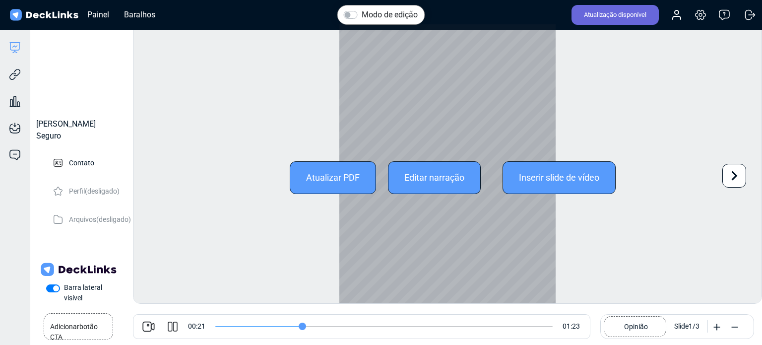
click at [453, 175] on font "Editar narração" at bounding box center [434, 177] width 60 height 10
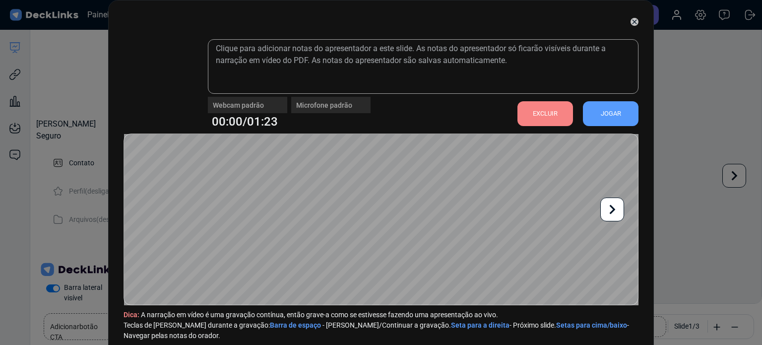
click at [551, 111] on font "EXCLUIR" at bounding box center [545, 113] width 25 height 7
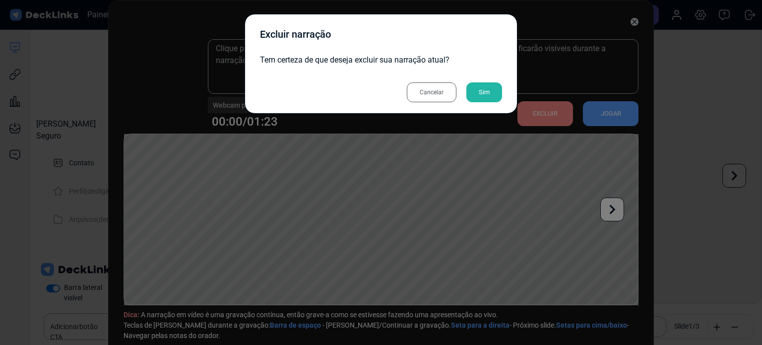
click at [492, 91] on div "Sim" at bounding box center [485, 92] width 36 height 20
type input "44"
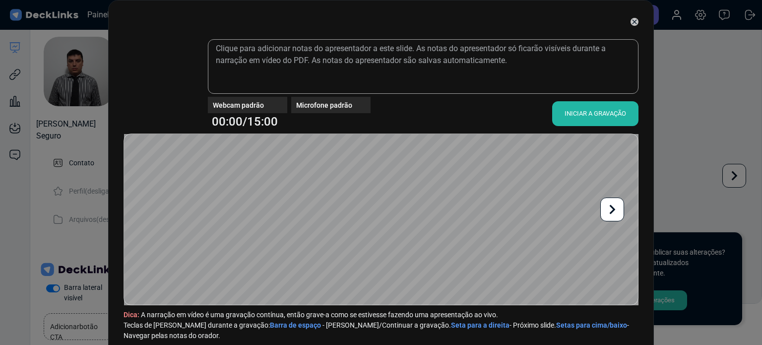
click at [601, 109] on font "INICIAR A GRAVAÇÃO" at bounding box center [596, 113] width 62 height 15
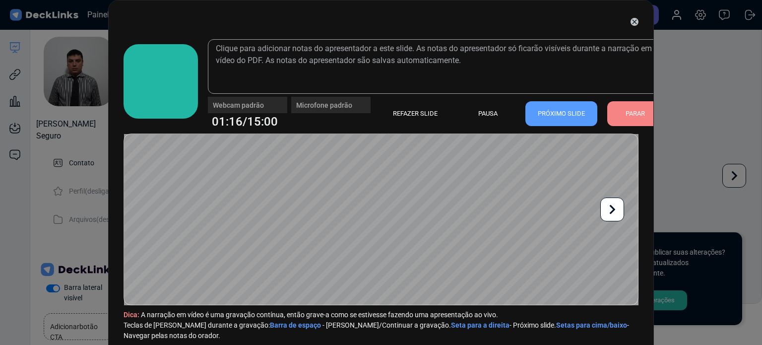
click at [608, 206] on icon at bounding box center [612, 209] width 19 height 19
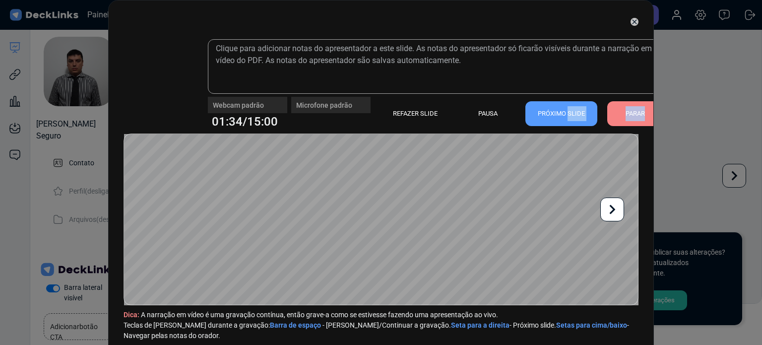
click at [600, 141] on div "Webcam padrão Microfone padrão 01:34/15:00 REFAZER SLIDE PAUSA PRÓXIMO SLIDE PA…" at bounding box center [381, 192] width 515 height 306
click at [626, 115] on font "PARAR" at bounding box center [635, 113] width 19 height 7
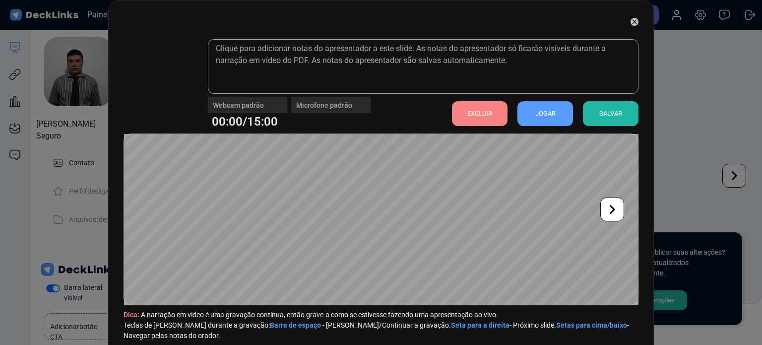
click at [607, 115] on font "SALVAR" at bounding box center [611, 113] width 23 height 7
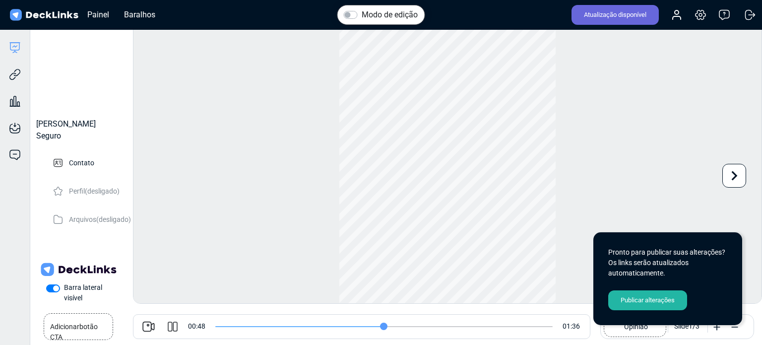
click at [657, 298] on font "Publicar alterações" at bounding box center [648, 299] width 54 height 7
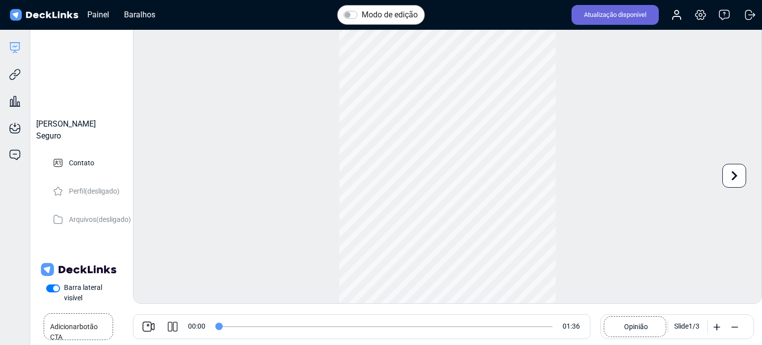
click at [216, 327] on input "range" at bounding box center [383, 326] width 337 height 1
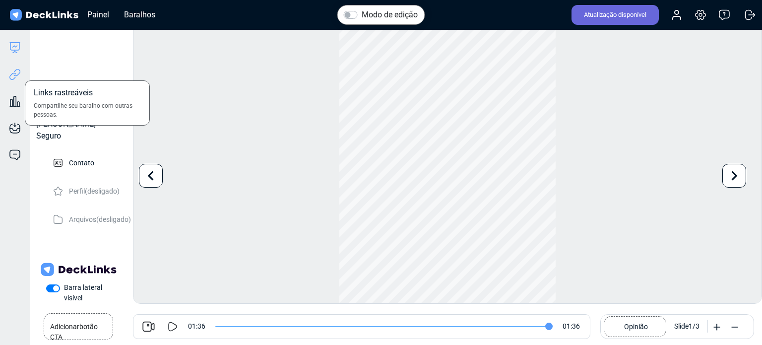
type input "96"
click at [12, 75] on icon at bounding box center [15, 74] width 12 height 12
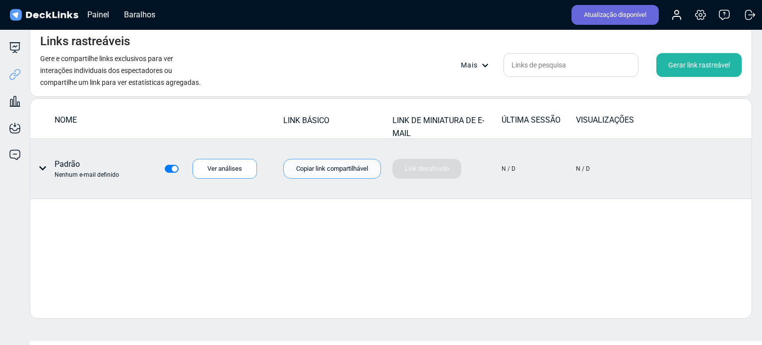
click at [338, 168] on font "Copiar link compartilhável" at bounding box center [332, 168] width 72 height 7
click at [42, 164] on icon at bounding box center [43, 168] width 8 height 8
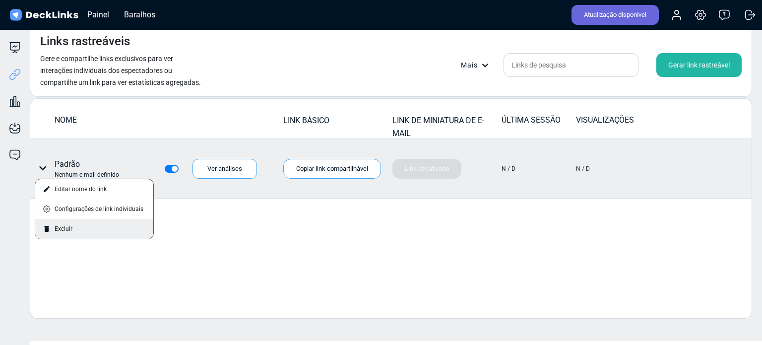
click at [67, 228] on font "Excluir" at bounding box center [64, 228] width 18 height 7
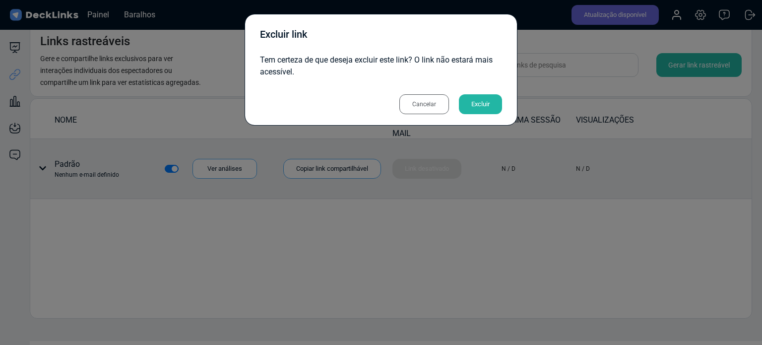
click at [479, 103] on font "Excluir" at bounding box center [480, 103] width 18 height 7
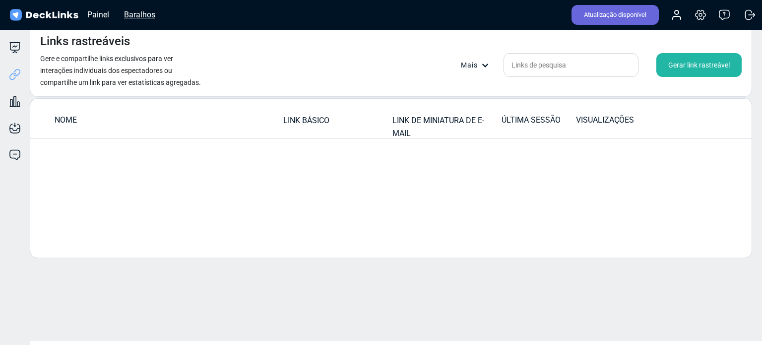
click at [141, 14] on font "Baralhos" at bounding box center [139, 14] width 31 height 9
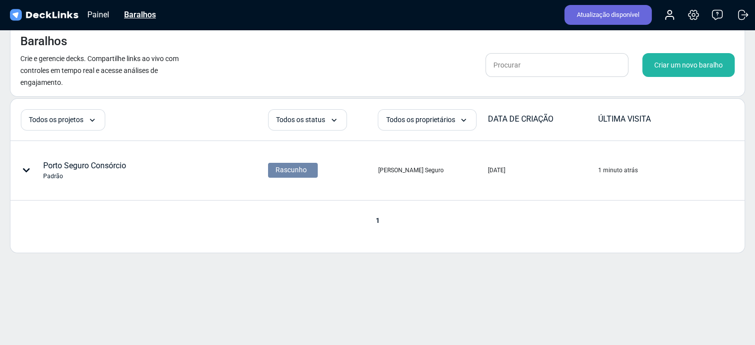
click at [138, 12] on font "Baralhos" at bounding box center [140, 14] width 32 height 9
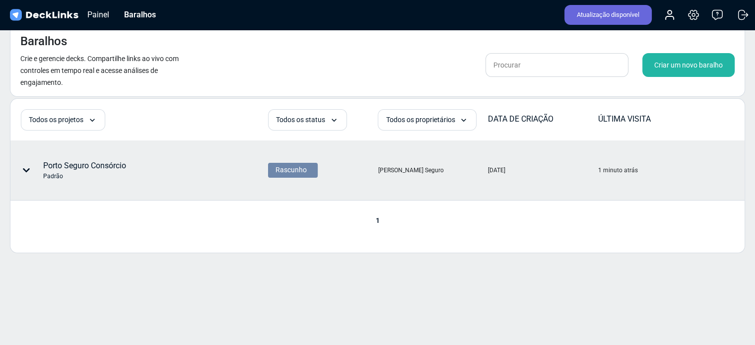
click at [309, 169] on div "Rascunho" at bounding box center [292, 170] width 35 height 10
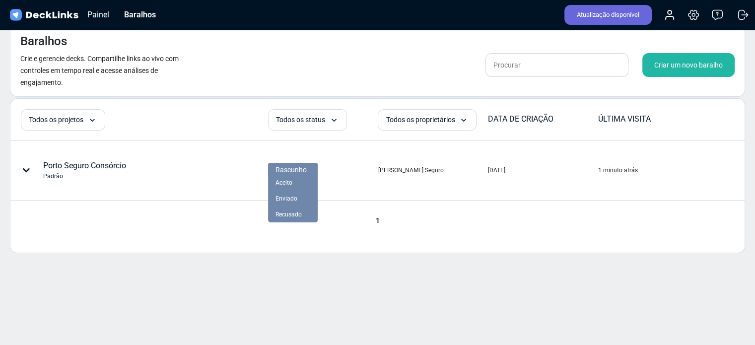
click at [440, 226] on div "Todos os projetos Todos os projetos 1 Apresentação Curso cálculo d Padrão Porto…" at bounding box center [377, 175] width 735 height 155
click at [672, 61] on font "Criar um novo baralho" at bounding box center [688, 65] width 68 height 8
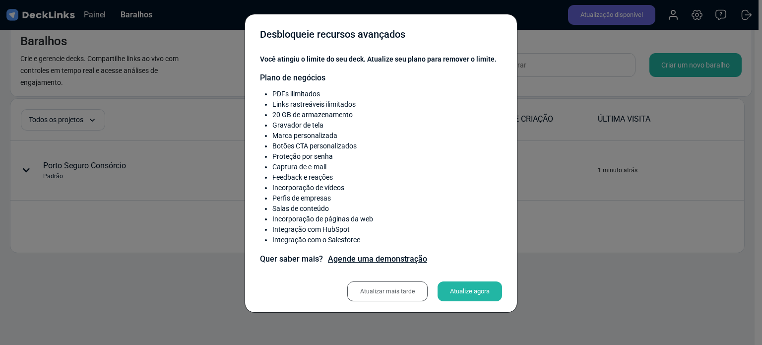
click at [407, 295] on font "Atualizar mais tarde" at bounding box center [387, 291] width 55 height 15
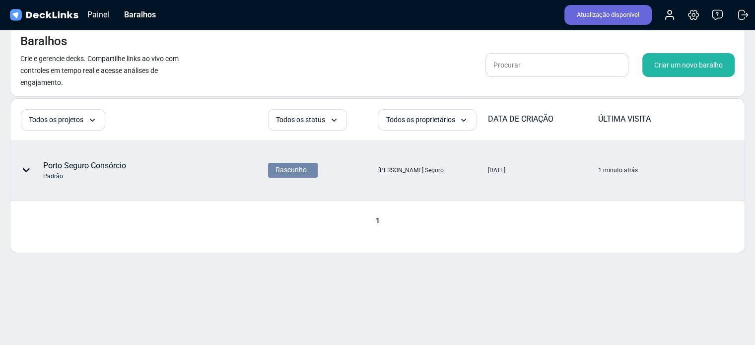
click at [28, 168] on icon at bounding box center [26, 170] width 8 height 8
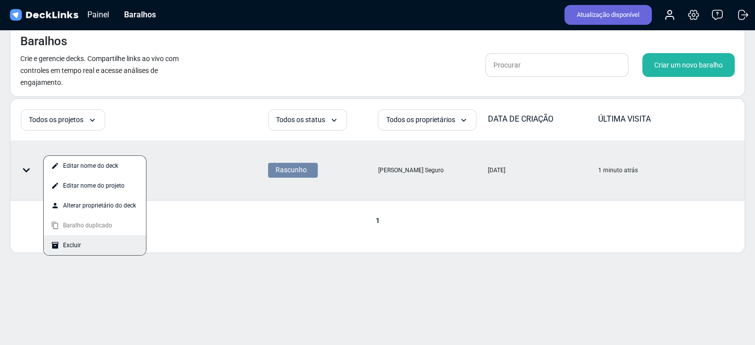
click at [72, 246] on font "Excluir" at bounding box center [72, 245] width 18 height 7
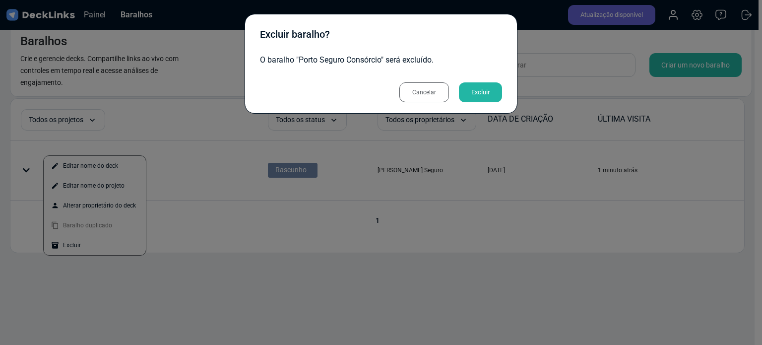
click at [485, 93] on font "Excluir" at bounding box center [480, 91] width 18 height 7
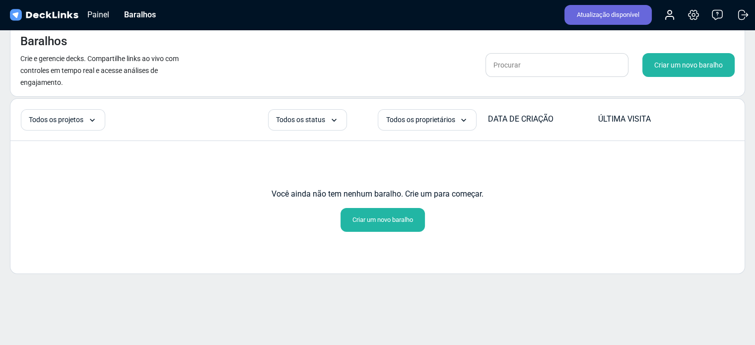
click at [393, 218] on font "Criar um novo baralho" at bounding box center [382, 219] width 61 height 7
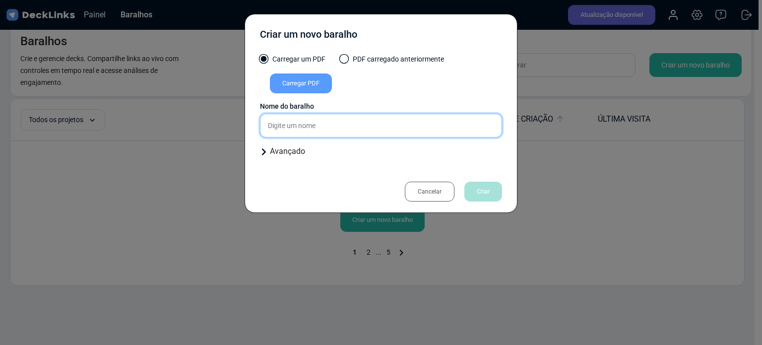
click at [314, 125] on input "text" at bounding box center [381, 126] width 242 height 24
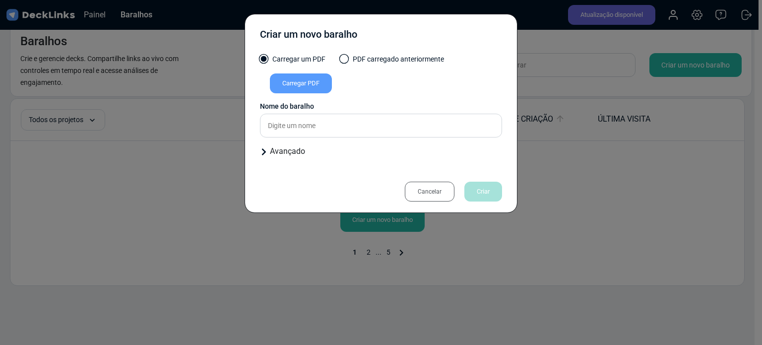
click at [307, 79] on font "Carregar PDF" at bounding box center [300, 83] width 37 height 15
click at [0, 0] on input "Carregar PDF" at bounding box center [0, 0] width 0 height 0
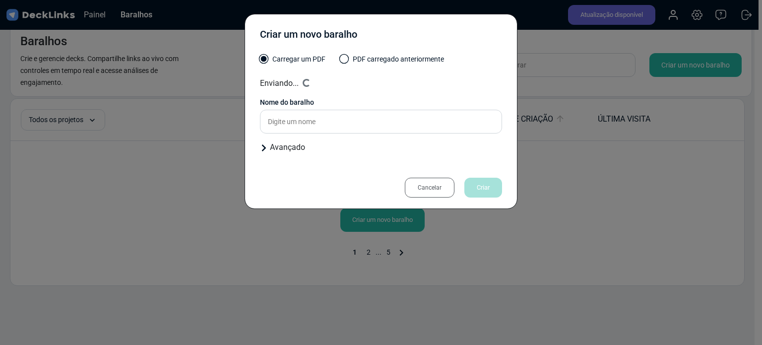
type input "PortoBank_Edmílson"
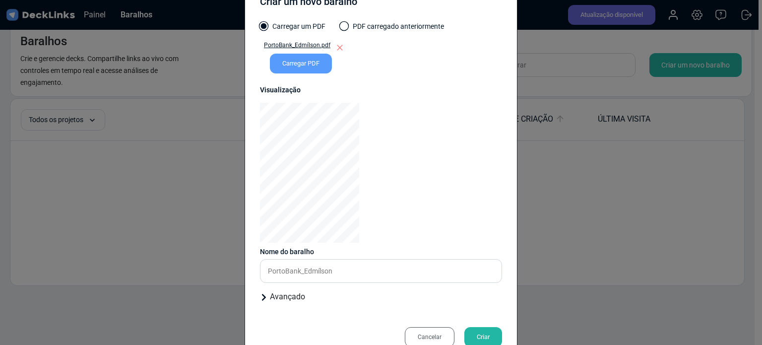
scroll to position [60, 0]
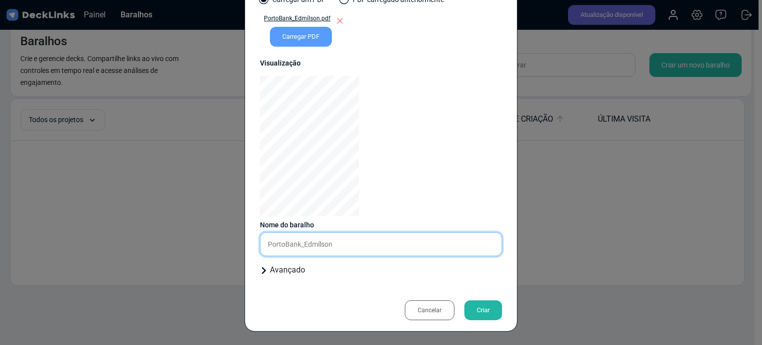
click at [324, 245] on input "PortoBank_Edmílson" at bounding box center [381, 244] width 242 height 24
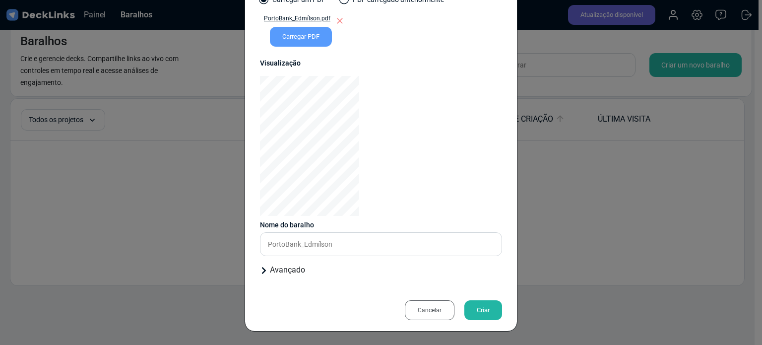
click at [490, 309] on div "Criar" at bounding box center [484, 310] width 38 height 20
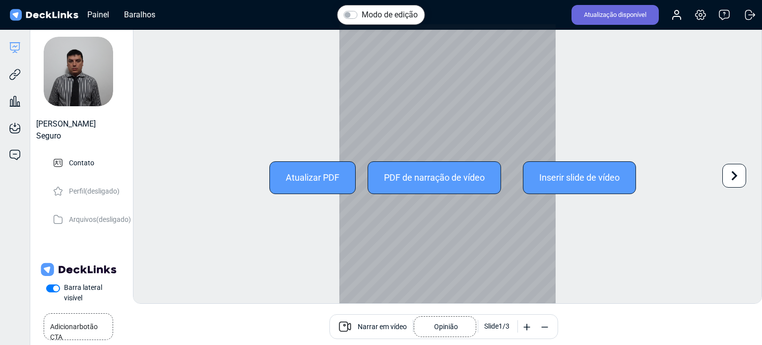
click at [431, 178] on font "PDF de narração de vídeo" at bounding box center [434, 177] width 101 height 10
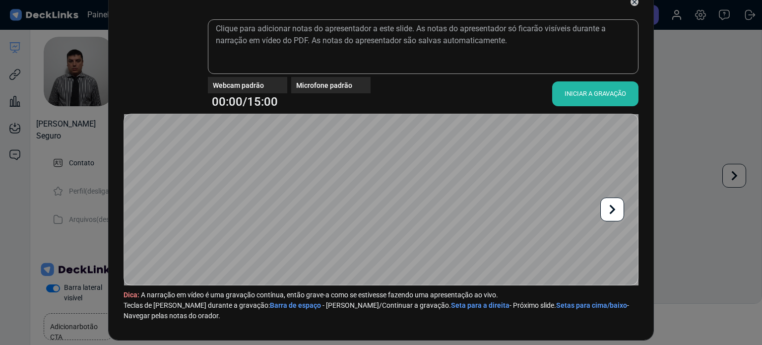
scroll to position [29, 0]
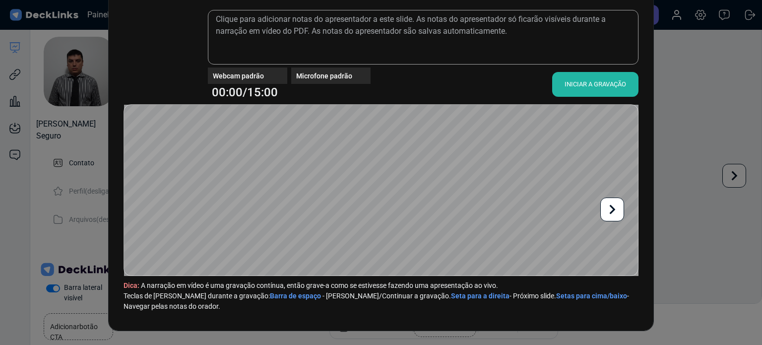
click at [593, 88] on font "INICIAR A GRAVAÇÃO" at bounding box center [596, 84] width 62 height 15
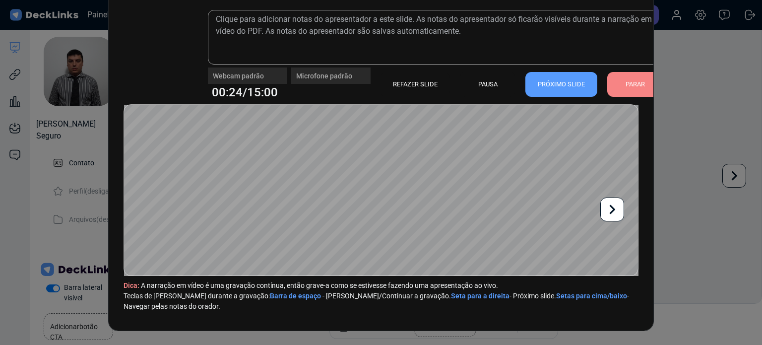
click at [628, 83] on font "PARAR" at bounding box center [635, 83] width 19 height 7
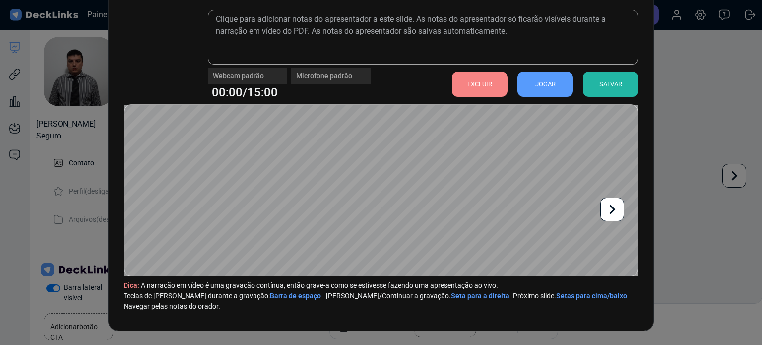
click at [477, 83] on font "EXCLUIR" at bounding box center [480, 83] width 25 height 7
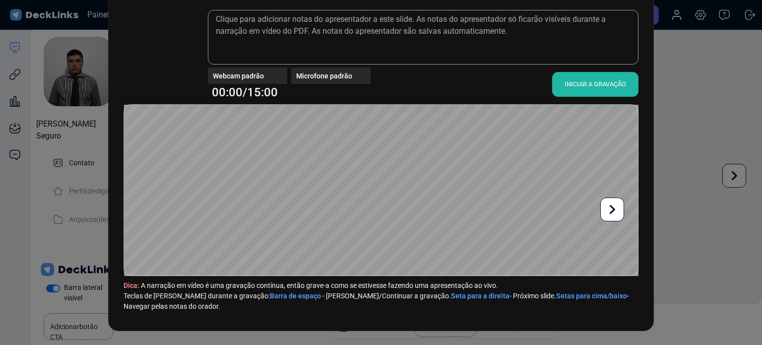
click at [573, 83] on font "INICIAR A GRAVAÇÃO" at bounding box center [596, 83] width 62 height 7
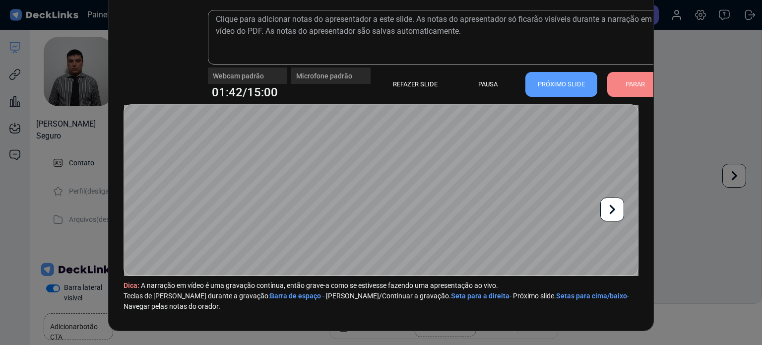
click at [415, 82] on font "REFAZER SLIDE" at bounding box center [415, 83] width 45 height 7
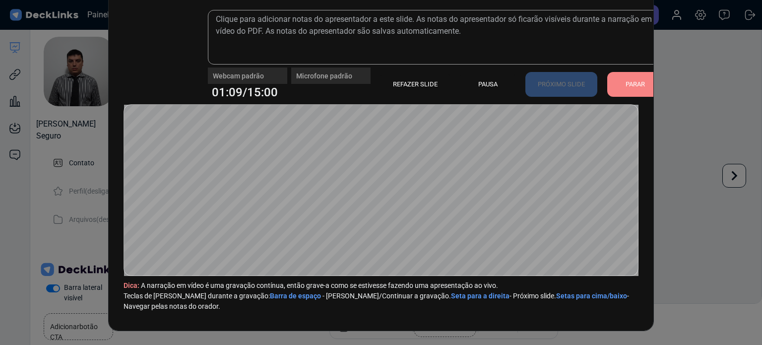
click at [638, 83] on font "PARAR" at bounding box center [635, 83] width 19 height 7
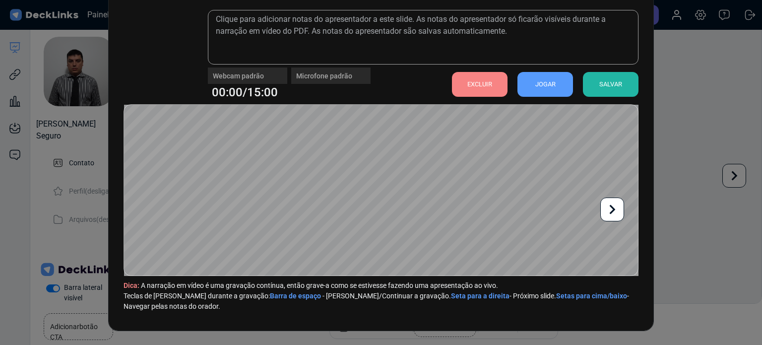
click at [543, 83] on font "JOGAR" at bounding box center [546, 83] width 20 height 7
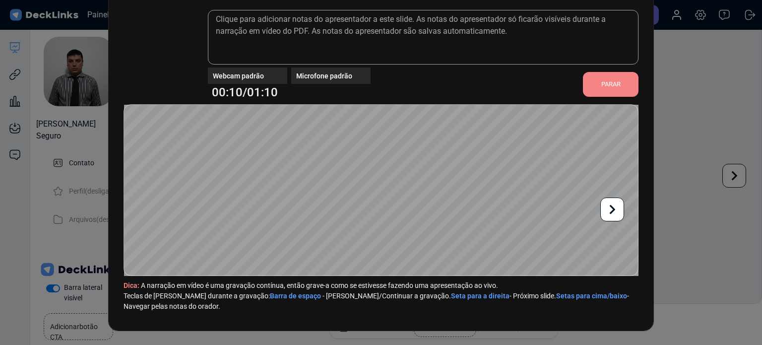
click at [716, 81] on div "Webcam padrão Microfone padrão 00:10/01:10 PARAR Dica: A narração em vídeo é um…" at bounding box center [381, 172] width 762 height 345
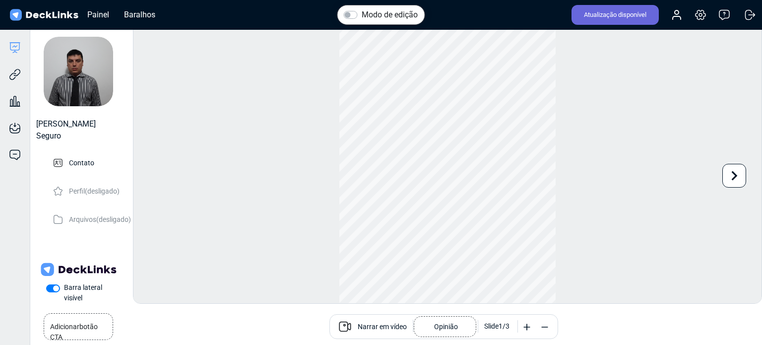
click at [387, 329] on font "Narrar em vídeo" at bounding box center [382, 327] width 49 height 8
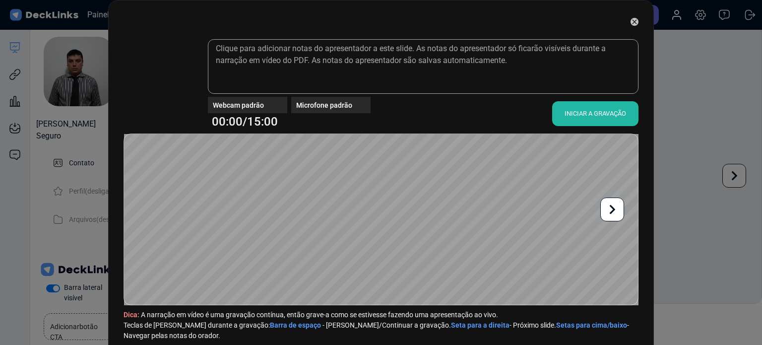
click at [587, 111] on font "INICIAR A GRAVAÇÃO" at bounding box center [596, 113] width 62 height 7
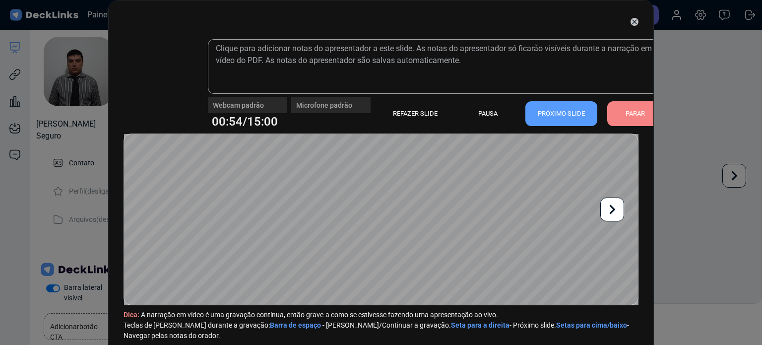
click at [626, 111] on font "PARAR" at bounding box center [635, 113] width 19 height 7
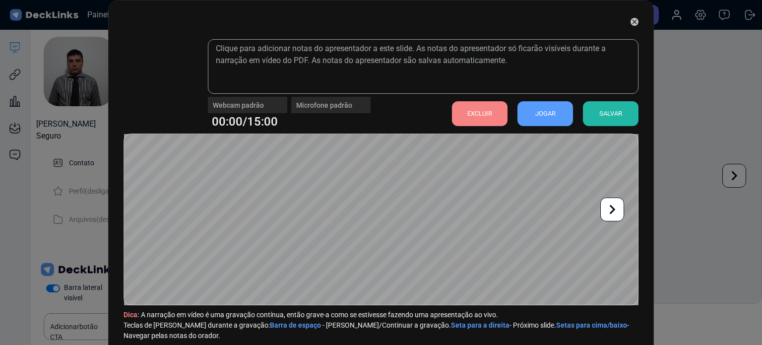
click at [600, 111] on font "SALVAR" at bounding box center [611, 113] width 23 height 7
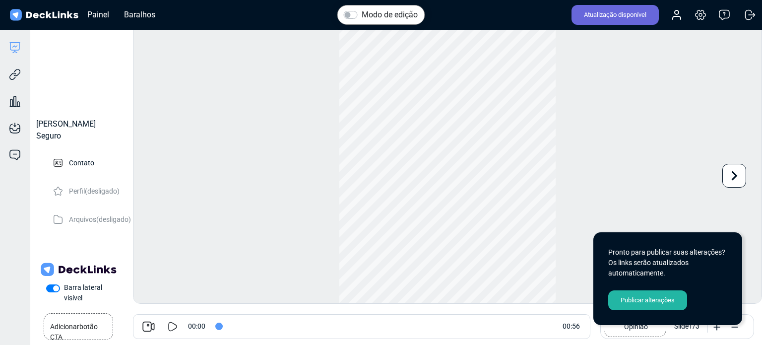
click at [659, 300] on font "Publicar alterações" at bounding box center [648, 299] width 54 height 7
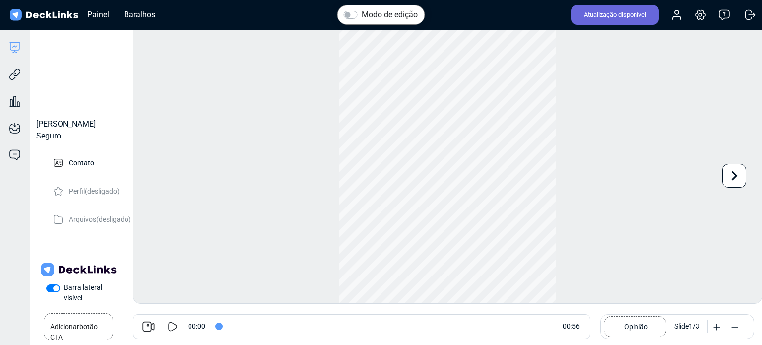
click at [171, 323] on icon at bounding box center [173, 327] width 12 height 12
type input "56"
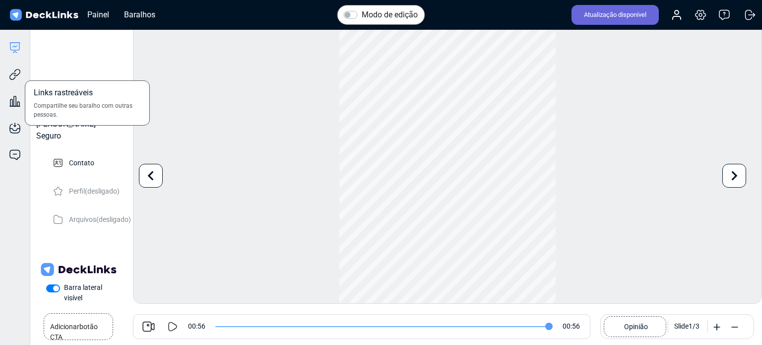
click at [6, 73] on div "Links rastreáveis Compartilhe seu baralho com outras pessoas." at bounding box center [15, 67] width 30 height 27
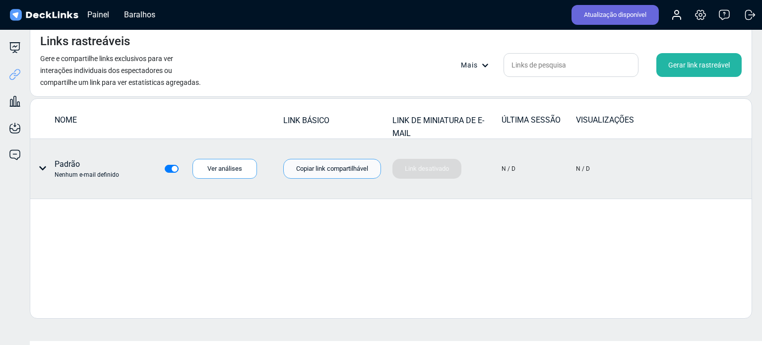
click at [351, 166] on font "Copiar link compartilhável" at bounding box center [332, 168] width 72 height 7
click at [42, 166] on icon at bounding box center [43, 168] width 8 height 8
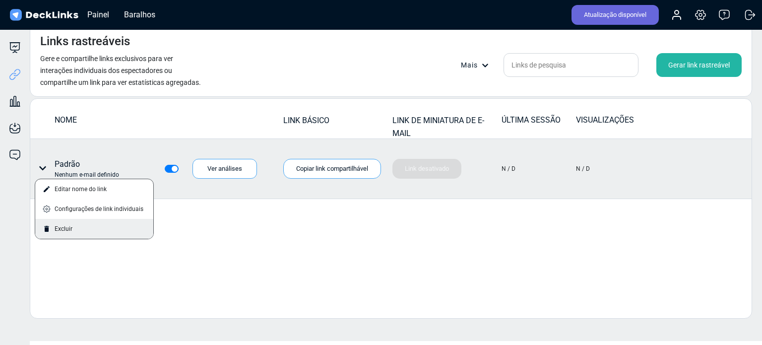
click at [88, 229] on div "Excluir" at bounding box center [94, 229] width 118 height 20
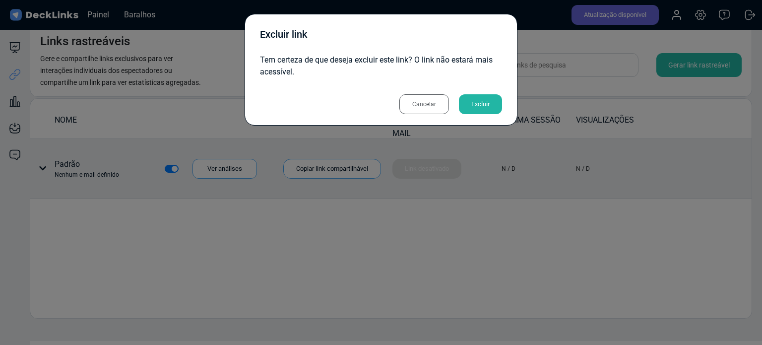
click at [480, 103] on font "Excluir" at bounding box center [480, 103] width 18 height 7
